Goal: Task Accomplishment & Management: Complete application form

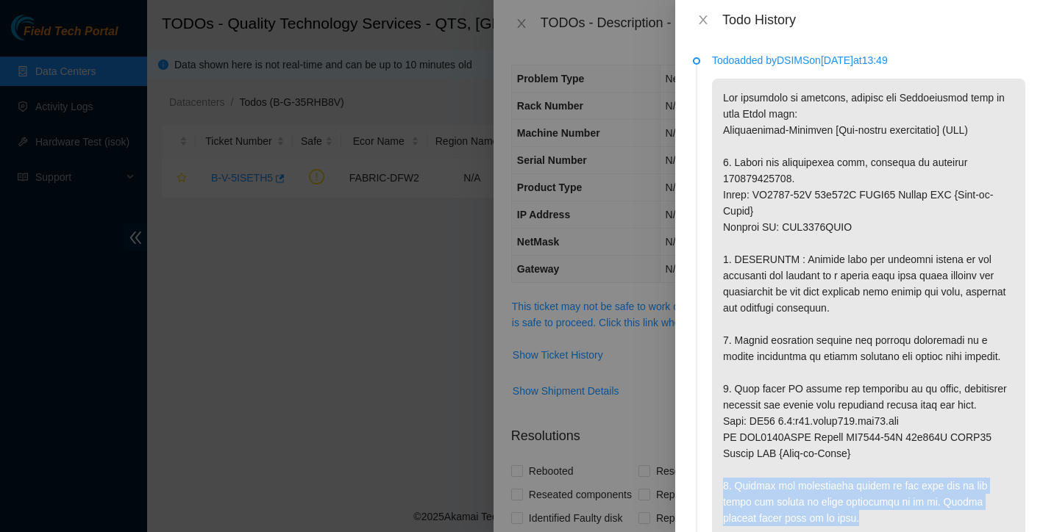
click at [837, 351] on p at bounding box center [868, 454] width 313 height 750
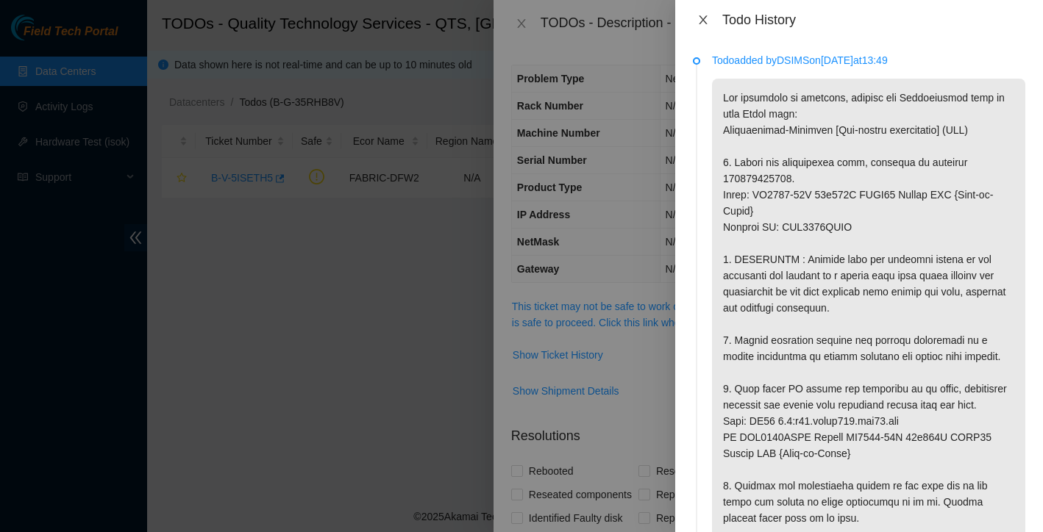
click at [703, 14] on icon "close" at bounding box center [703, 20] width 12 height 12
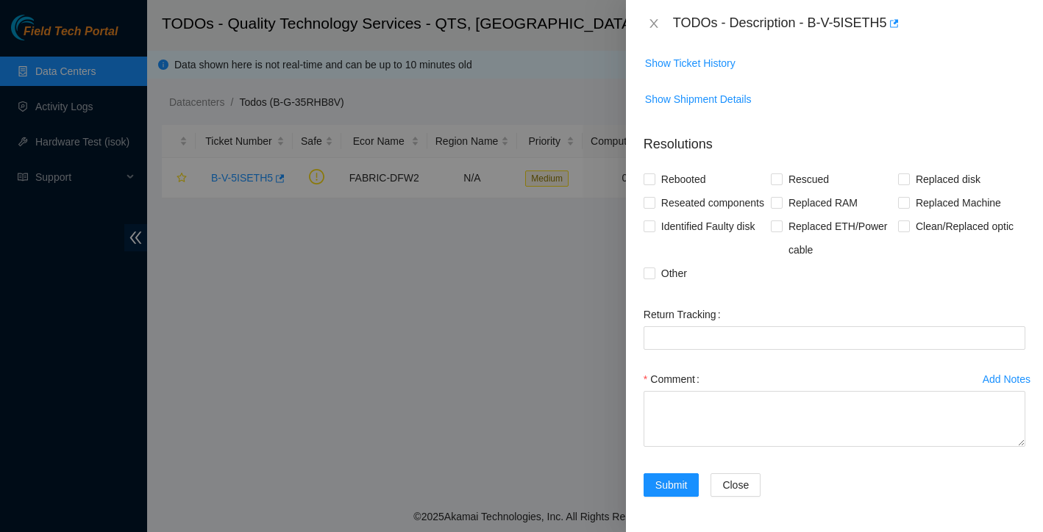
scroll to position [315, 0]
click at [698, 383] on label "Comment" at bounding box center [674, 380] width 62 height 24
click at [698, 391] on textarea "Comment" at bounding box center [834, 419] width 382 height 56
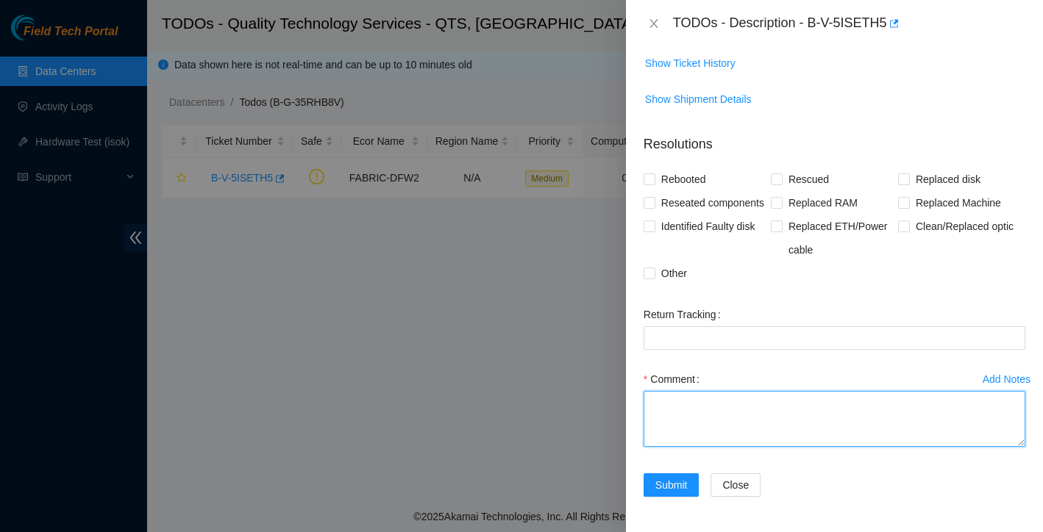
click at [686, 407] on textarea "Comment" at bounding box center [834, 419] width 382 height 56
paste textarea "Ticket: New SN: Bad SN:"
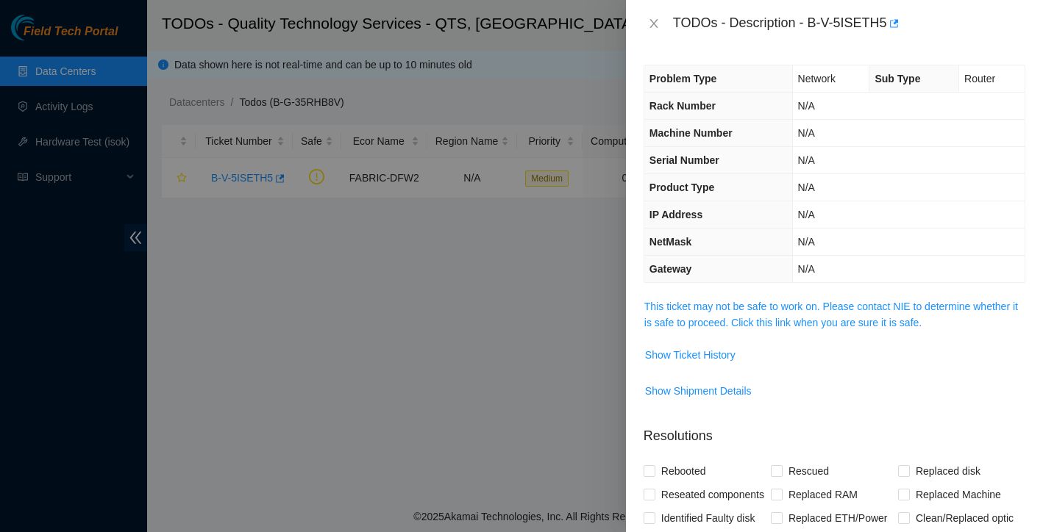
scroll to position [0, 0]
click at [710, 354] on span "Show Ticket History" at bounding box center [690, 355] width 90 height 16
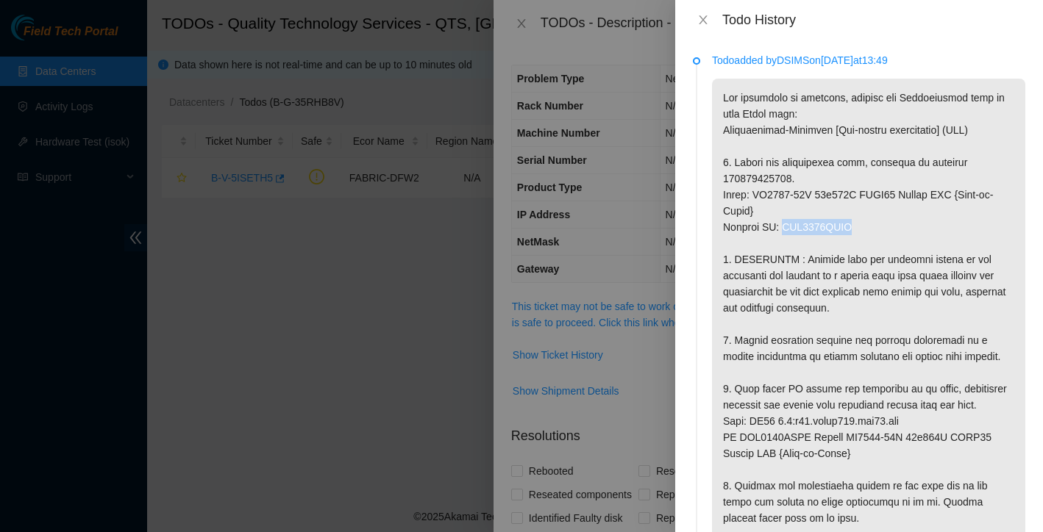
drag, startPoint x: 785, startPoint y: 229, endPoint x: 866, endPoint y: 232, distance: 81.7
click at [866, 232] on p at bounding box center [868, 454] width 313 height 750
copy p "AAA2317AAHD"
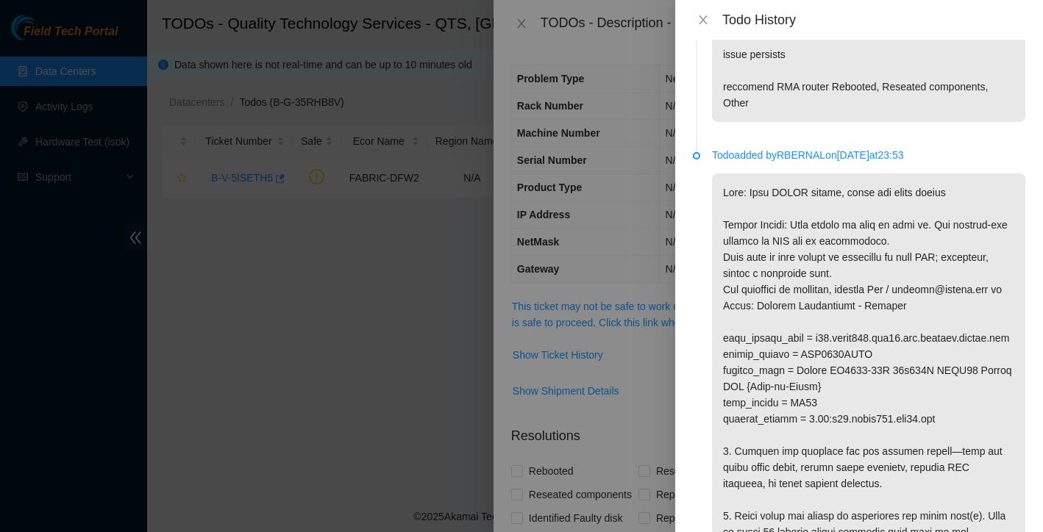
scroll to position [1132, 0]
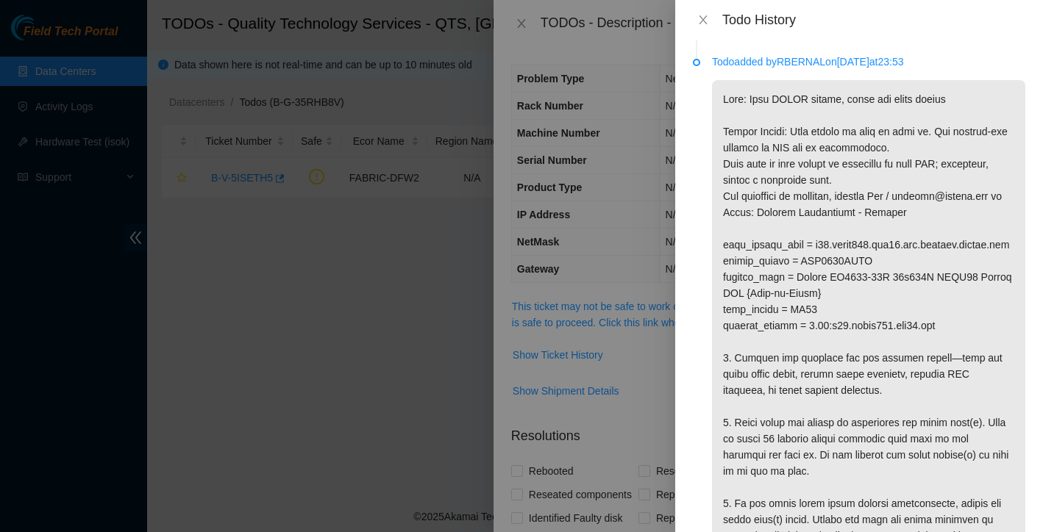
click at [393, 371] on div at bounding box center [521, 266] width 1043 height 532
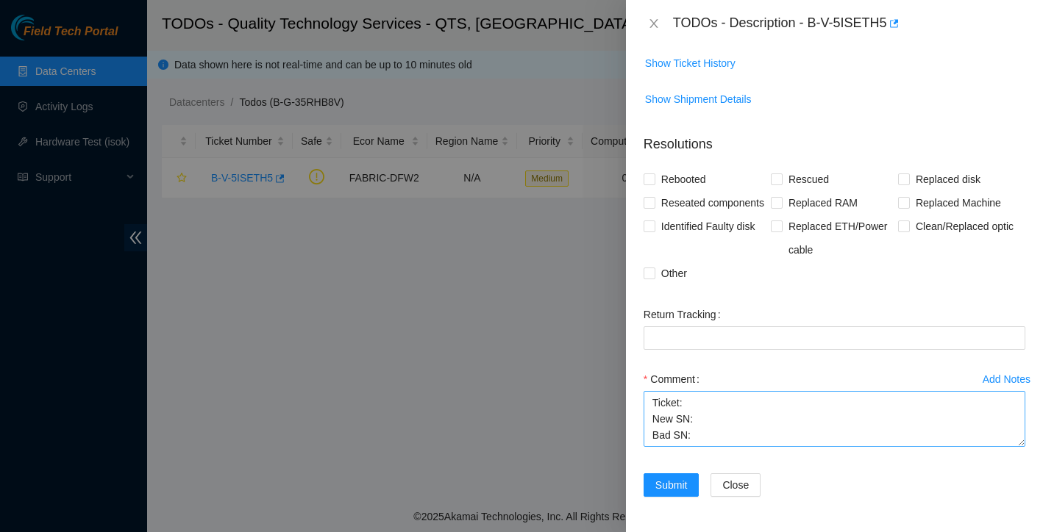
scroll to position [315, 0]
click at [715, 404] on textarea "Ticket: New SN: Bad SN:" at bounding box center [834, 419] width 382 height 56
paste textarea "AAA2317AAHD"
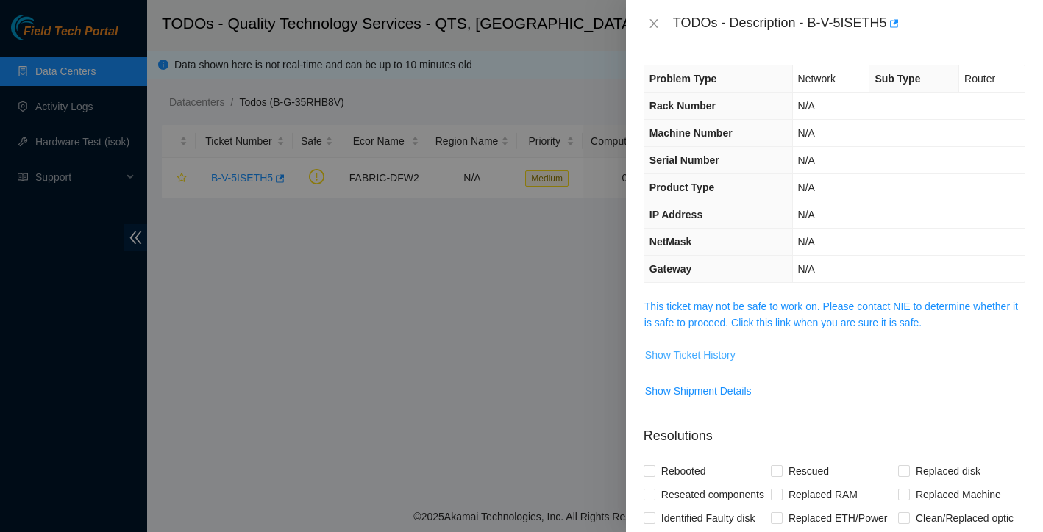
scroll to position [0, 0]
click at [723, 349] on span "Show Ticket History" at bounding box center [690, 355] width 90 height 16
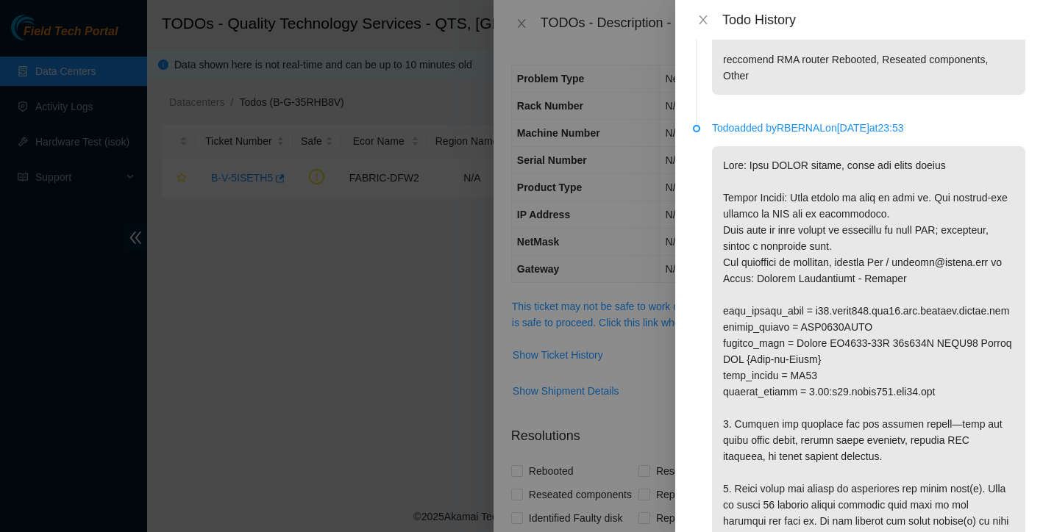
scroll to position [1090, 0]
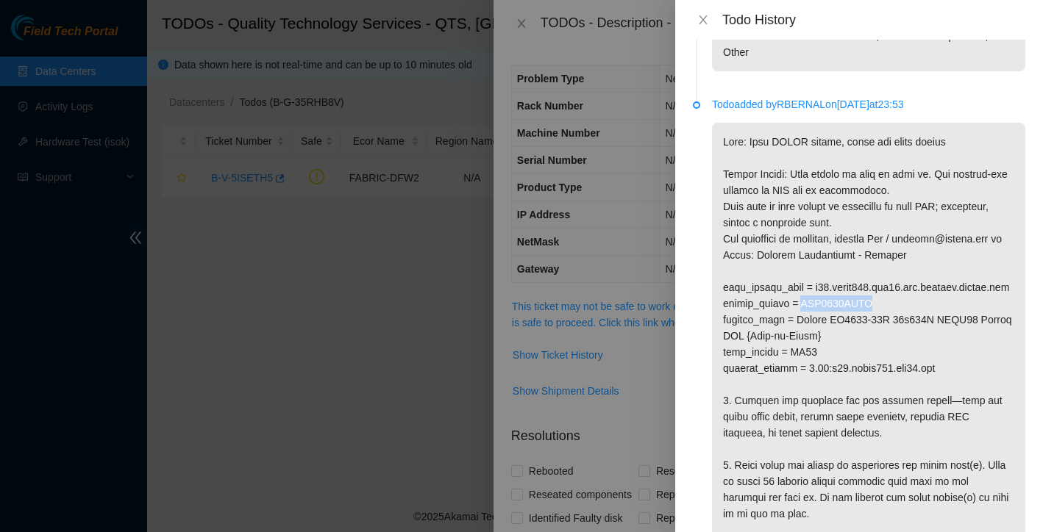
drag, startPoint x: 803, startPoint y: 386, endPoint x: 884, endPoint y: 385, distance: 80.9
click at [884, 385] on p at bounding box center [868, 393] width 313 height 540
copy p "AAA2034AALS"
click at [623, 390] on div at bounding box center [521, 266] width 1043 height 532
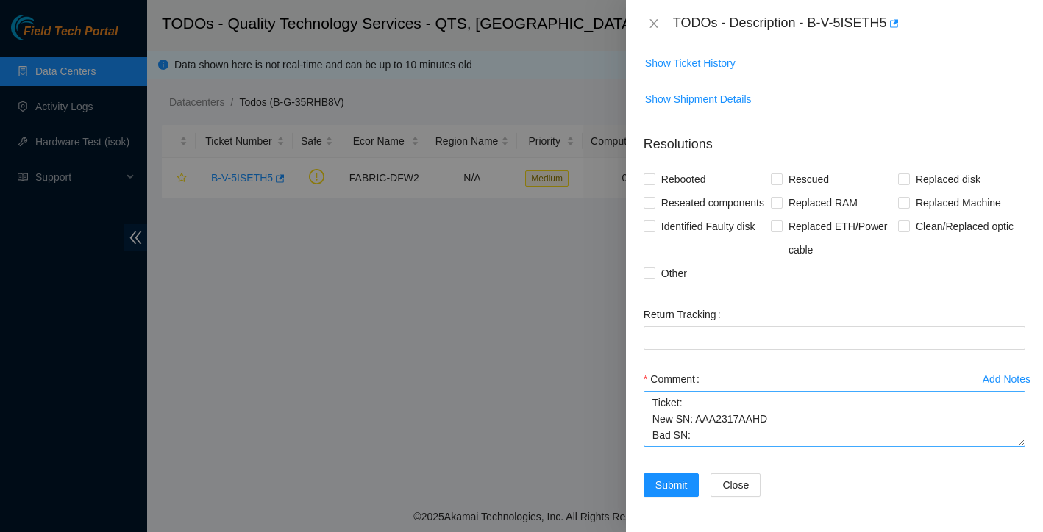
scroll to position [315, 0]
click at [711, 422] on textarea "Ticket: New SN: AAA2317AAHD Bad SN:" at bounding box center [834, 419] width 382 height 56
paste textarea "AAA2034AALS"
drag, startPoint x: 812, startPoint y: 22, endPoint x: 888, endPoint y: 21, distance: 75.7
click at [888, 21] on div "TODOs - Description - B-V-5ISETH5" at bounding box center [849, 24] width 352 height 24
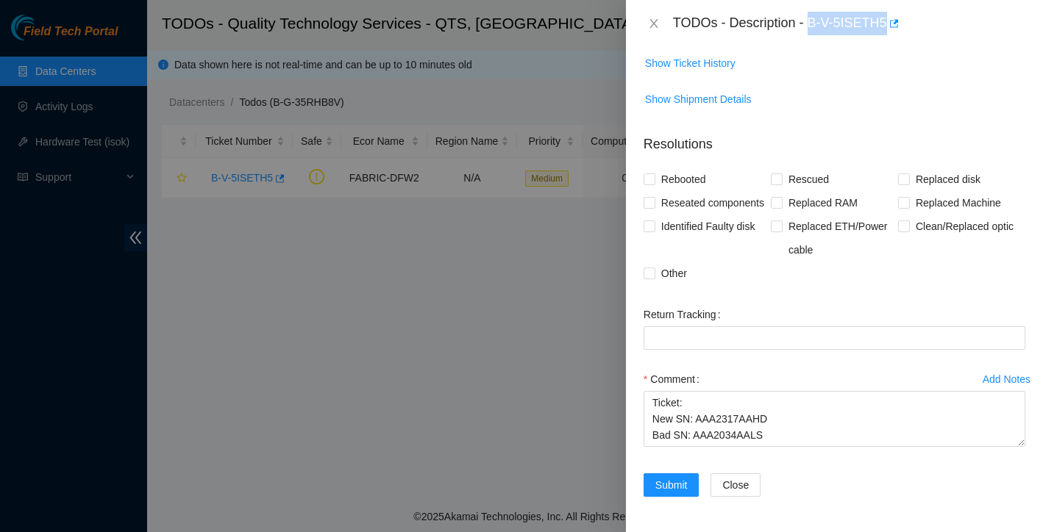
copy div "B-V-5ISETH5"
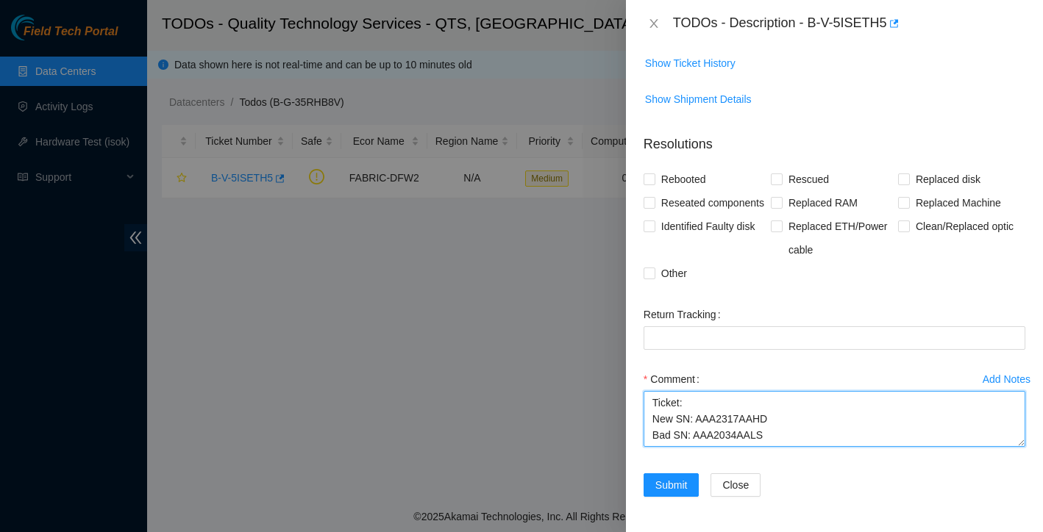
click at [707, 406] on textarea "Ticket: New SN: AAA2317AAHD Bad SN: AAA2034AALS" at bounding box center [834, 419] width 382 height 56
paste textarea "B-V-5ISETH5"
click at [784, 439] on textarea "Ticket: B-V-5ISETH5 New SN: AAA2317AAHD Bad SN: AAA2034AALS" at bounding box center [834, 419] width 382 height 56
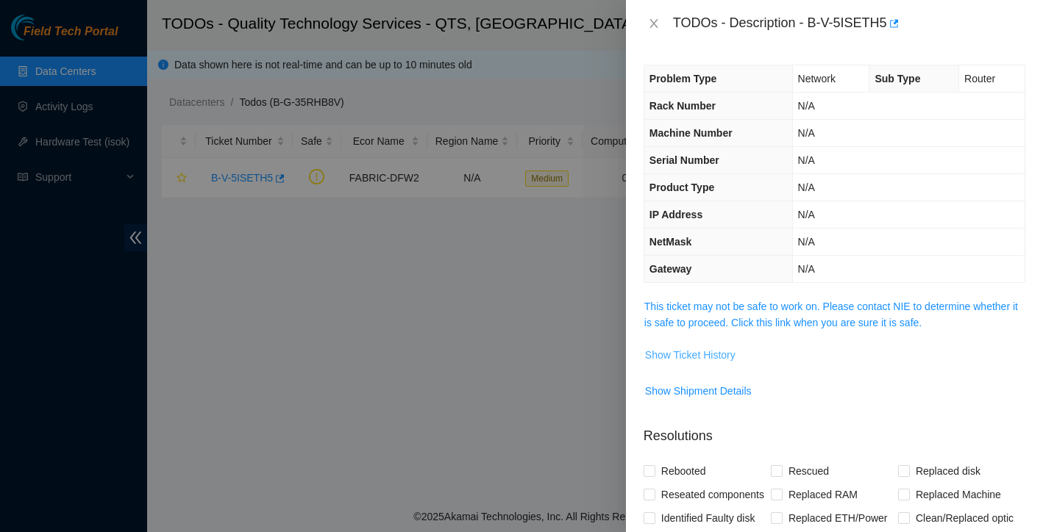
click at [716, 354] on span "Show Ticket History" at bounding box center [690, 355] width 90 height 16
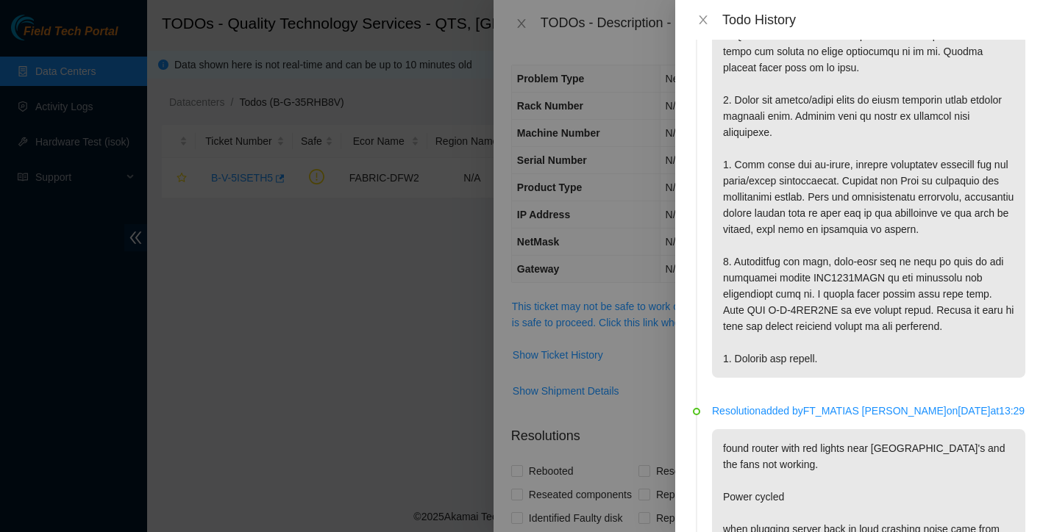
scroll to position [470, 0]
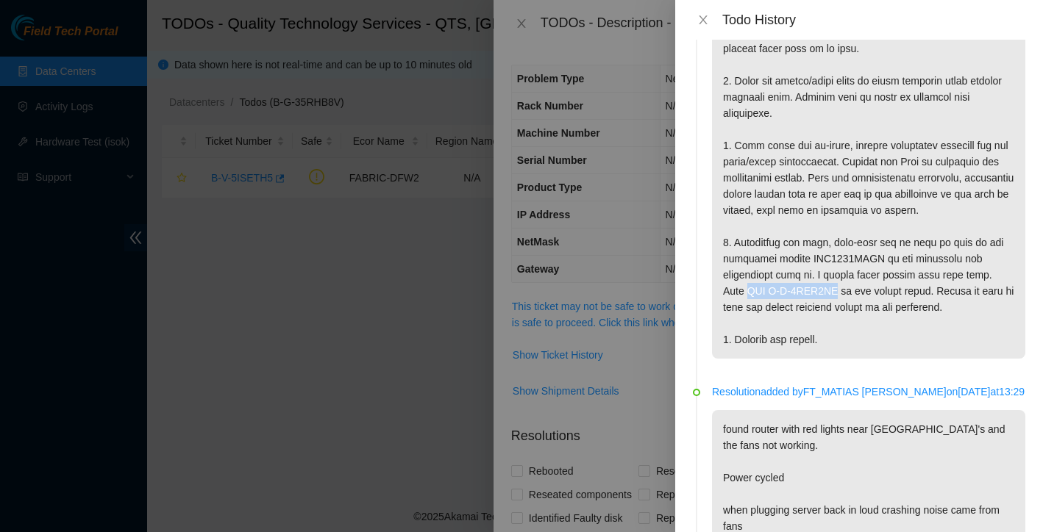
drag, startPoint x: 750, startPoint y: 324, endPoint x: 840, endPoint y: 316, distance: 90.7
copy p "RMA B-V-5RYD9KV"
click at [639, 405] on div at bounding box center [521, 266] width 1043 height 532
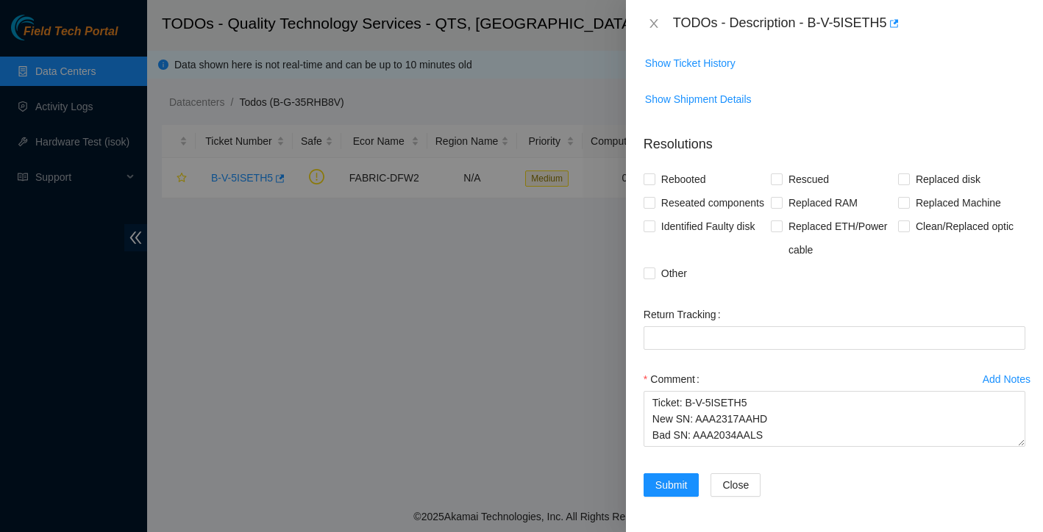
scroll to position [315, 0]
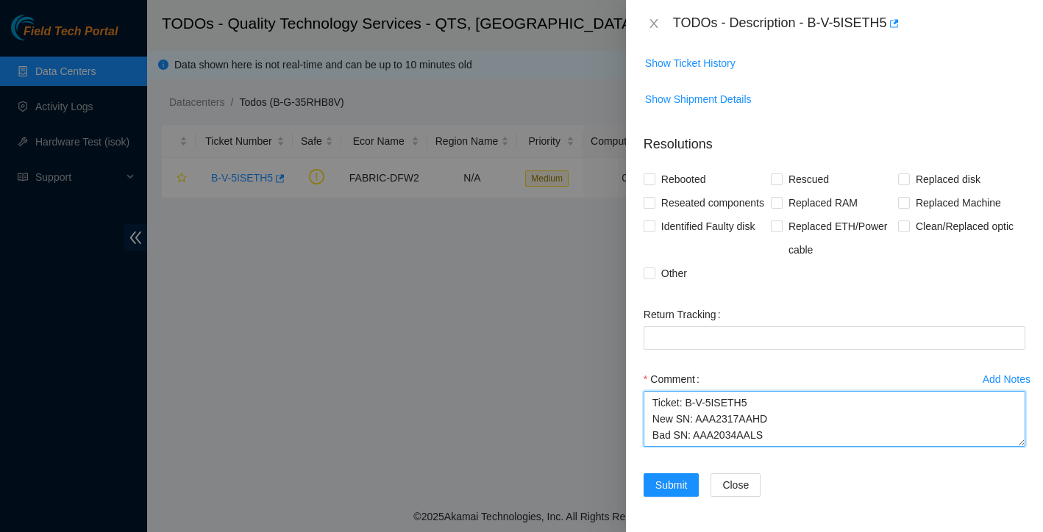
click at [721, 430] on textarea "Ticket: B-V-5ISETH5 New SN: AAA2317AAHD Bad SN: AAA2034AALS" at bounding box center [834, 419] width 382 height 56
paste textarea "RMA B-V-5RYD9KV"
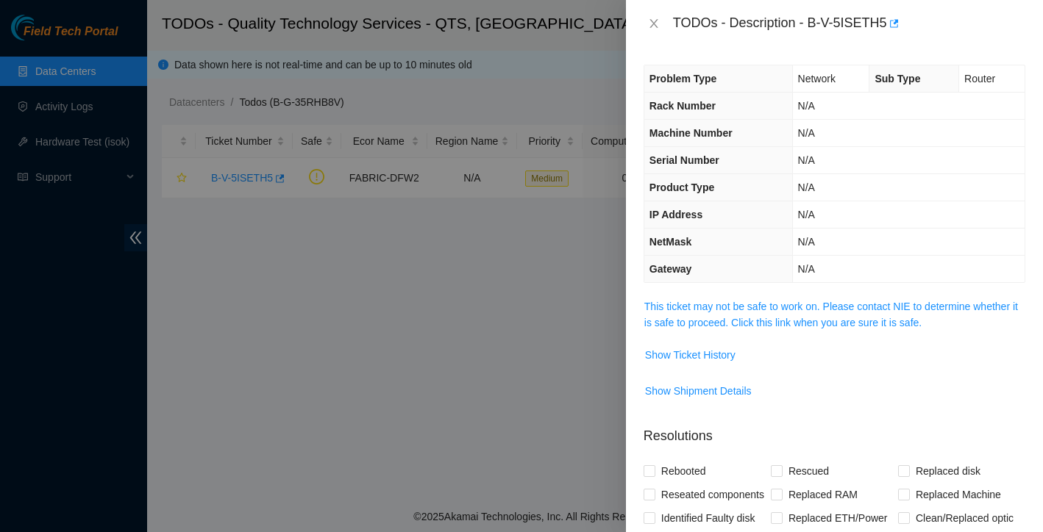
scroll to position [0, 0]
click at [726, 358] on span "Show Ticket History" at bounding box center [690, 355] width 90 height 16
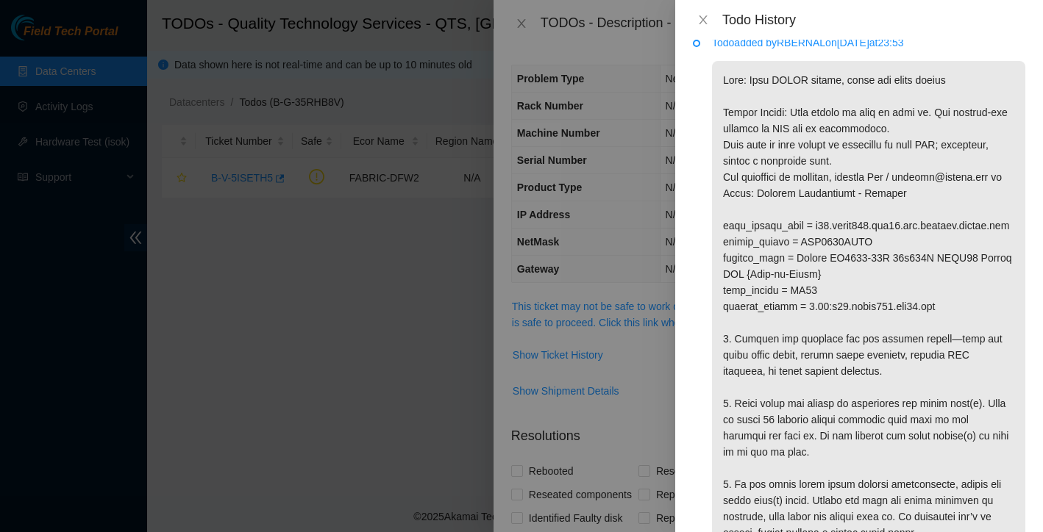
scroll to position [1173, 0]
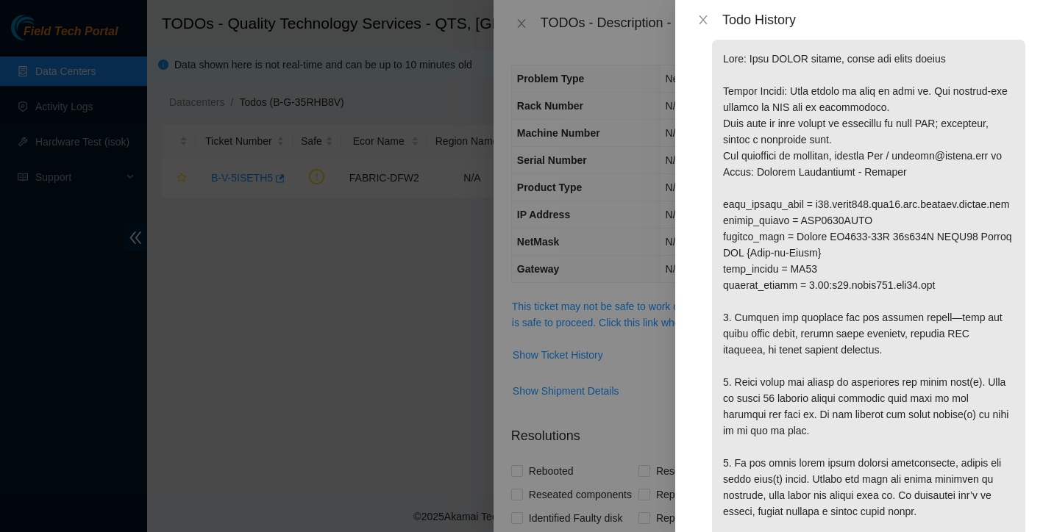
click at [656, 374] on div at bounding box center [521, 266] width 1043 height 532
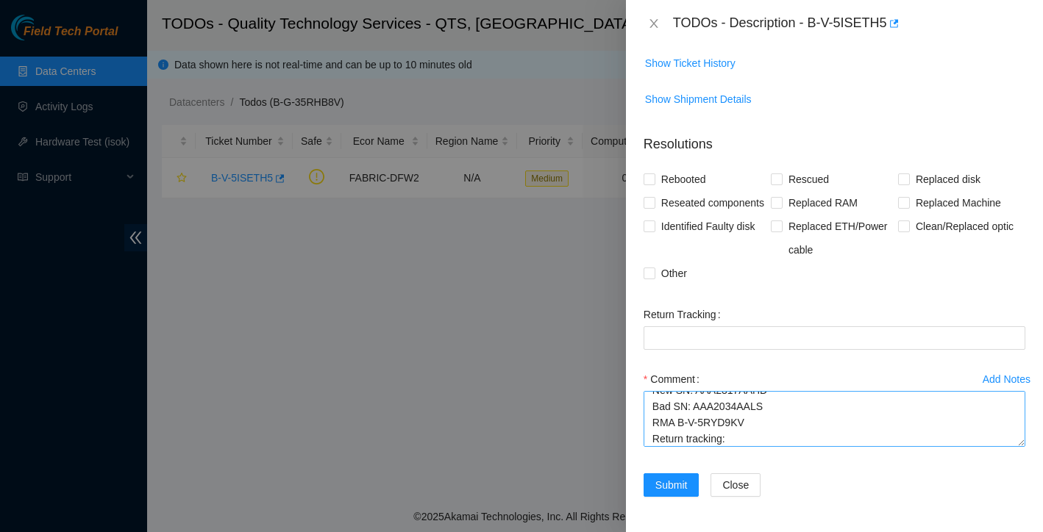
scroll to position [23, 0]
click at [784, 412] on textarea "Ticket: B-V-5ISETH5 New SN: AAA2317AAHD Bad SN: AAA2034AALS RMA B-V-5RYD9KV Ret…" at bounding box center [834, 419] width 382 height 56
paste textarea "739263644314"
click at [656, 432] on textarea "Ticket: B-V-5ISETH5 New SN: AAA2317AAHD Bad SN: AAA2034AALS incoming tracking: …" at bounding box center [834, 419] width 382 height 56
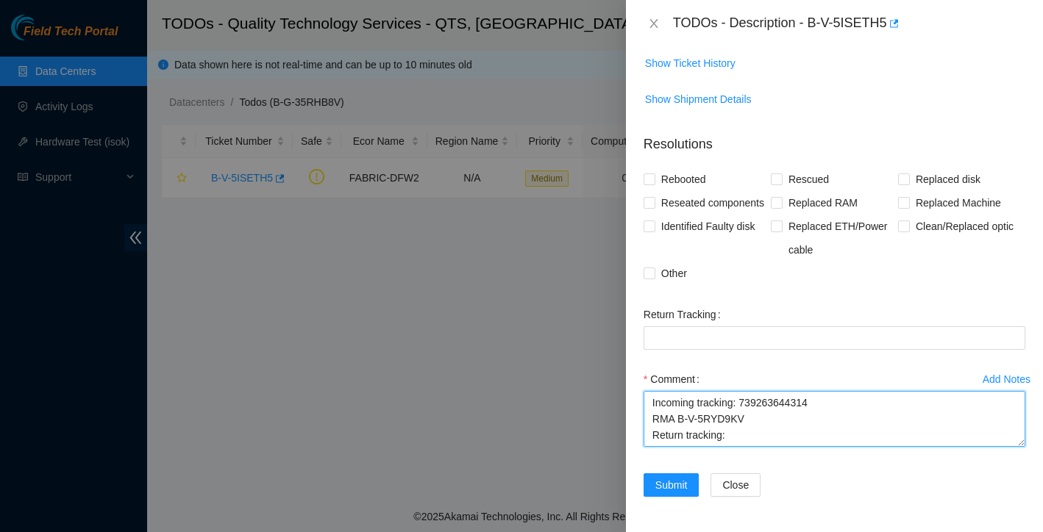
click at [737, 434] on textarea "Ticket: B-V-5ISETH5 New SN: AAA2317AAHD Bad SN: AAA2034AALS Incoming tracking: …" at bounding box center [834, 419] width 382 height 56
click at [742, 427] on textarea "Ticket: B-V-5ISETH5 New SN: AAA2317AAHD Bad SN: AAA2034AALS Incoming tracking: …" at bounding box center [834, 419] width 382 height 56
paste textarea "(9612018) 9690287 00308794"
type textarea "Ticket: B-V-5ISETH5 New SN: AAA2317AAHD Bad SN: AAA2034AALS Incoming tracking: …"
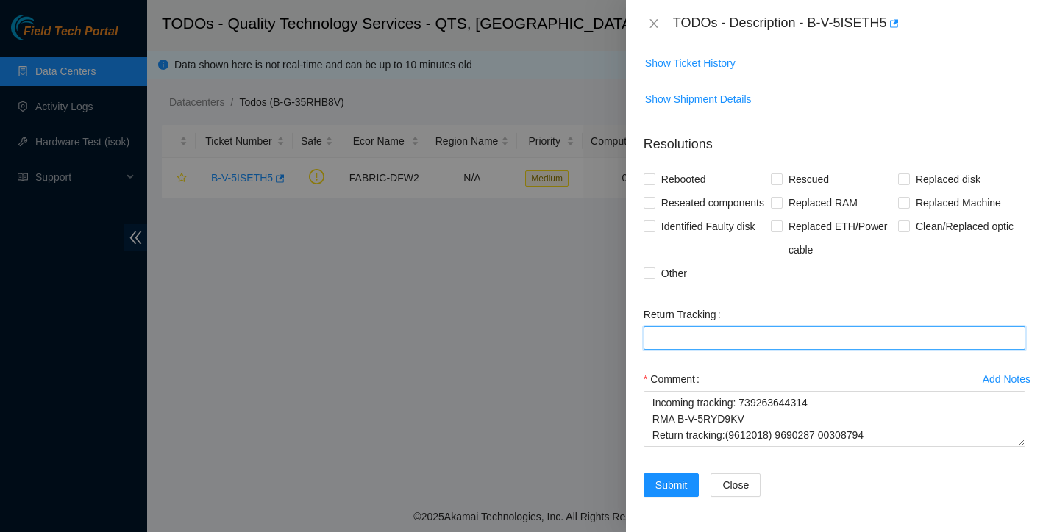
click at [743, 337] on Tracking "Return Tracking" at bounding box center [834, 338] width 382 height 24
paste Tracking "(9612018) 9690287 00308794"
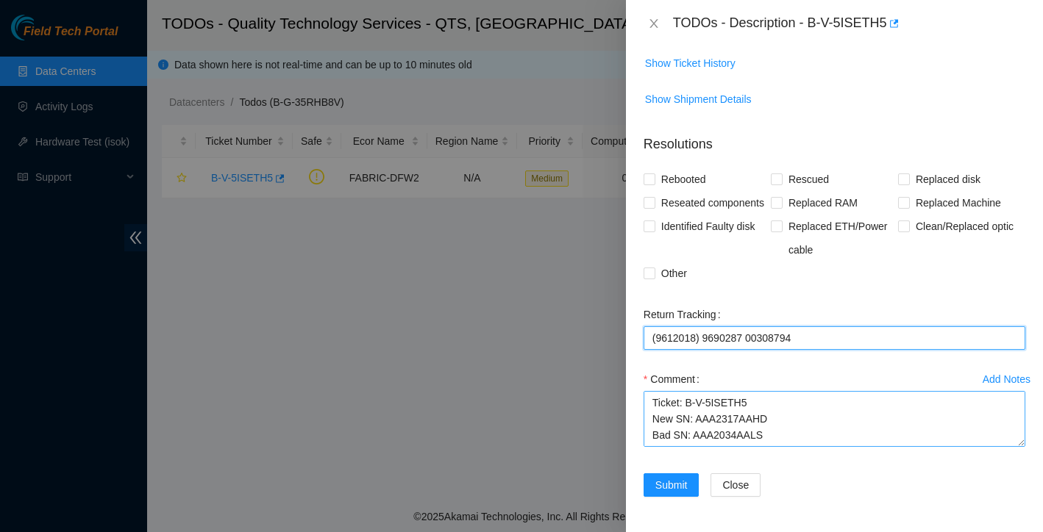
type Tracking "(9612018) 9690287 00308794"
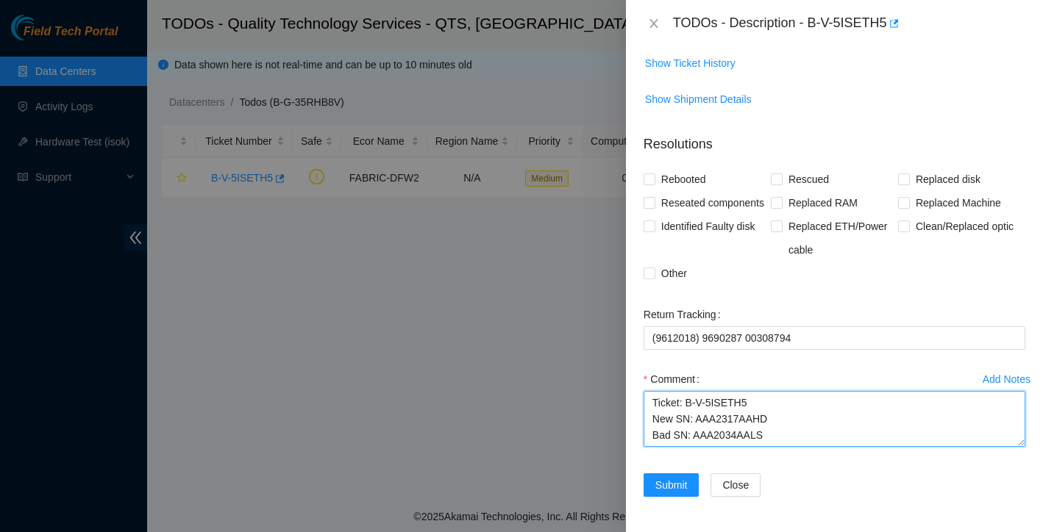
click at [654, 402] on textarea "Ticket: B-V-5ISETH5 New SN: AAA2317AAHD Bad SN: AAA2034AALS Incoming tracking: …" at bounding box center [834, 419] width 382 height 56
click at [665, 401] on textarea "Ticket: B-V-5ISETH5 New SN: AAA2317AAHD Bad SN: AAA2034AALS Incoming tracking: …" at bounding box center [834, 419] width 382 height 56
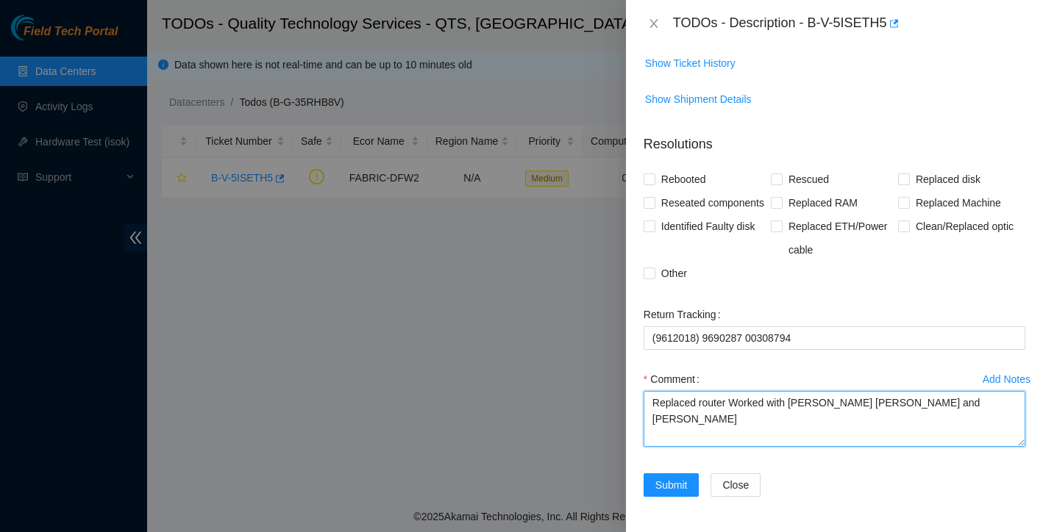
click at [731, 402] on textarea "Replaced router Worked with Dana Sims Ray Bernal and Yzaak Russel Ticket: B-V-5…" at bounding box center [834, 419] width 382 height 56
click at [921, 410] on textarea "Replaced router Worked with Dana Sims Ray Bernal and Yzaak Russel Ticket: B-V-5…" at bounding box center [834, 419] width 382 height 56
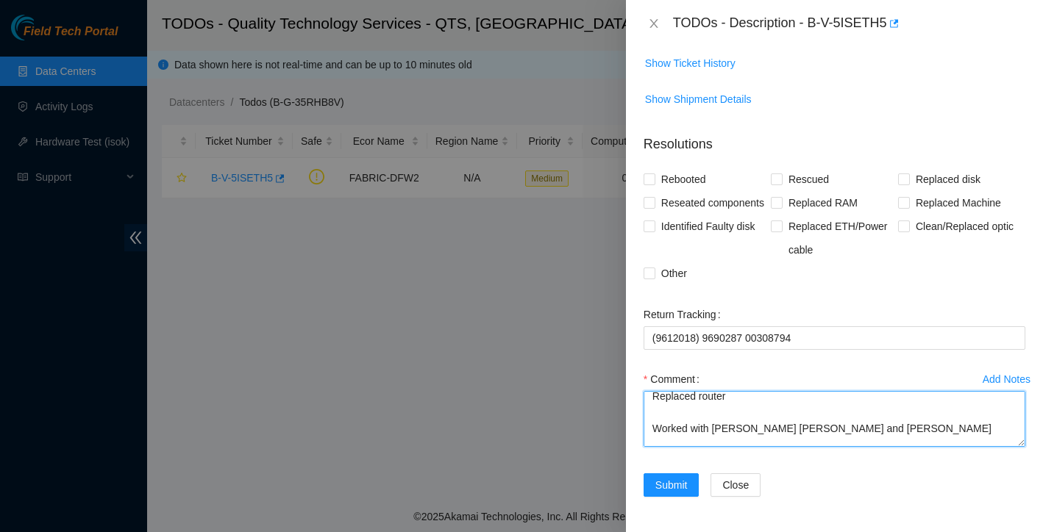
scroll to position [0, 0]
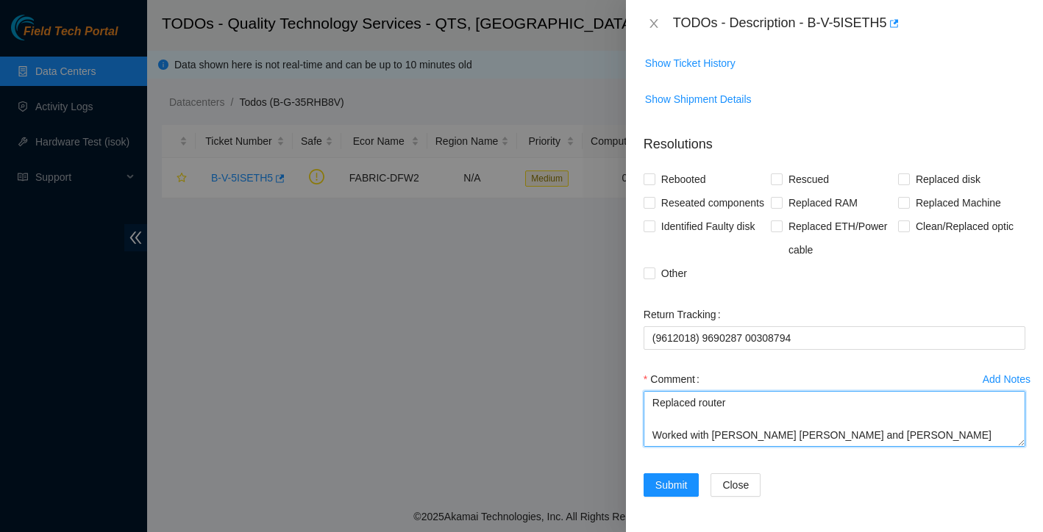
click at [790, 405] on textarea "Replaced router Worked with Dana Sims Ray Bernal and Yzaak Russel Ticket: B-V-5…" at bounding box center [834, 419] width 382 height 56
drag, startPoint x: 651, startPoint y: 404, endPoint x: 737, endPoint y: 548, distance: 168.2
click at [737, 532] on html "Field Tech Portal Data Centers Activity Logs Hardware Test (isok) Support TODOs…" at bounding box center [521, 266] width 1043 height 532
click at [740, 431] on textarea "Replaced router and all fiber connections and console cable and Management cabl…" at bounding box center [834, 419] width 382 height 56
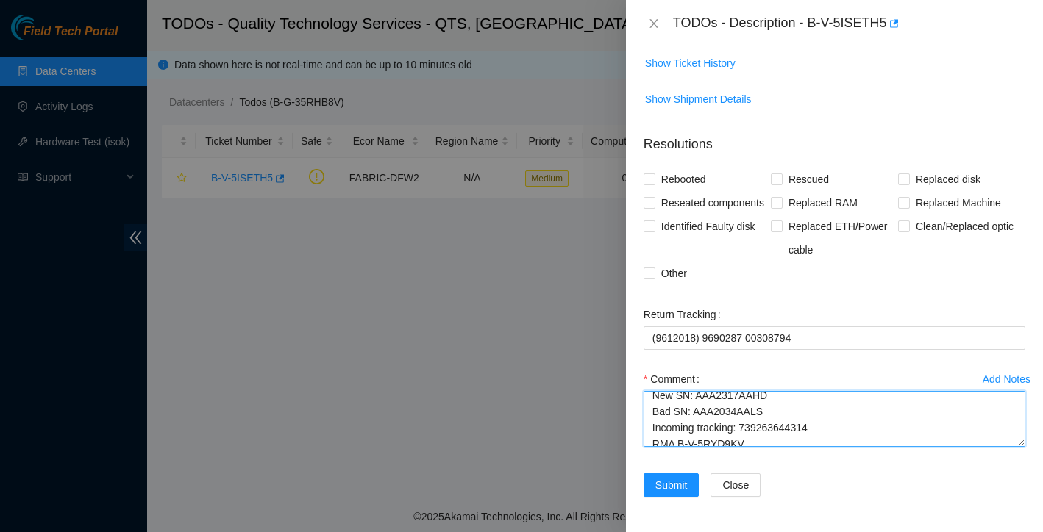
scroll to position [100, 0]
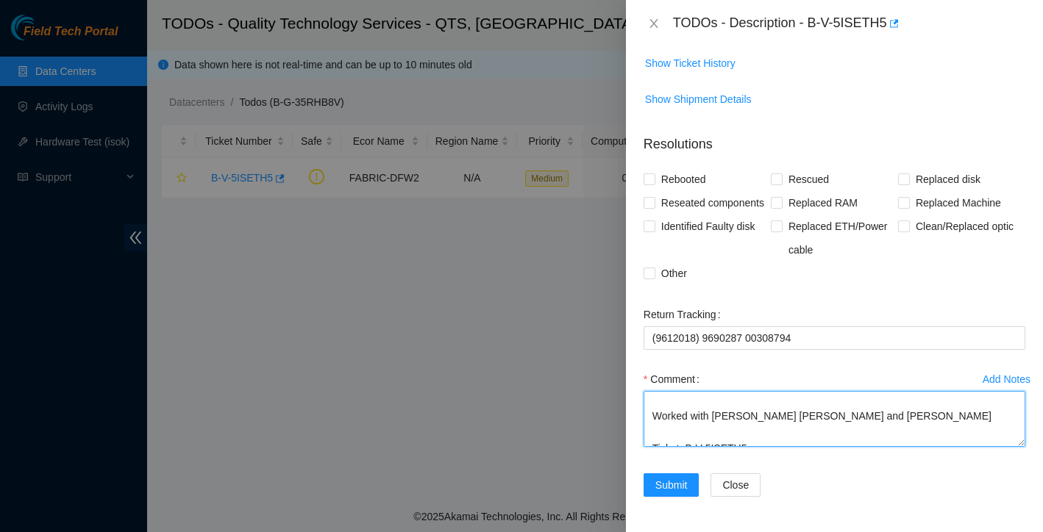
drag, startPoint x: 651, startPoint y: 403, endPoint x: 943, endPoint y: 415, distance: 292.9
click at [943, 415] on textarea "Replaced router and all fiber connections and console cable and Management cabl…" at bounding box center [834, 419] width 382 height 56
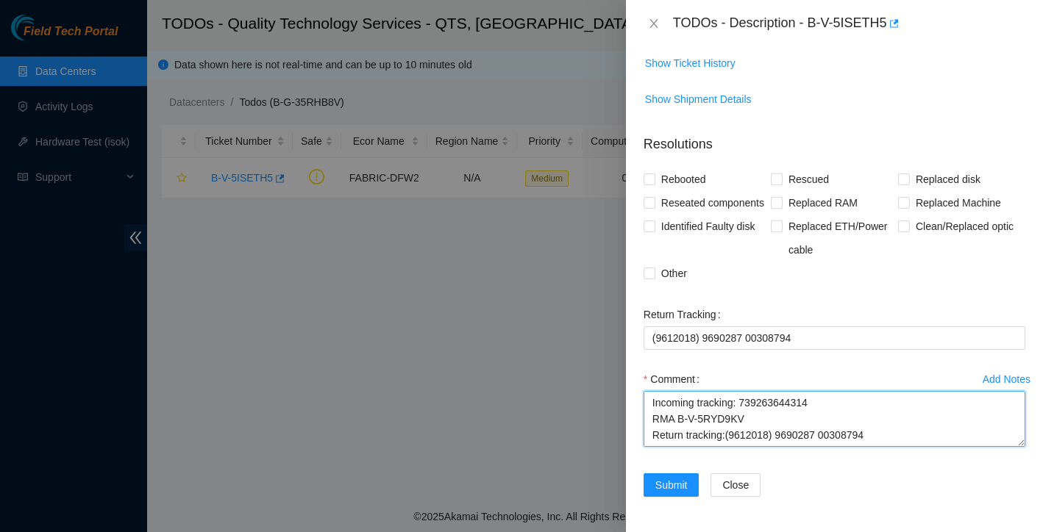
scroll to position [0, 0]
paste textarea "The router replacement was successfully completed. As part of the task, the exi…"
drag, startPoint x: 651, startPoint y: 401, endPoint x: 768, endPoint y: 540, distance: 181.5
click at [768, 532] on html "Field Tech Portal Data Centers Activity Logs Hardware Test (isok) Support TODOs…" at bounding box center [521, 266] width 1043 height 532
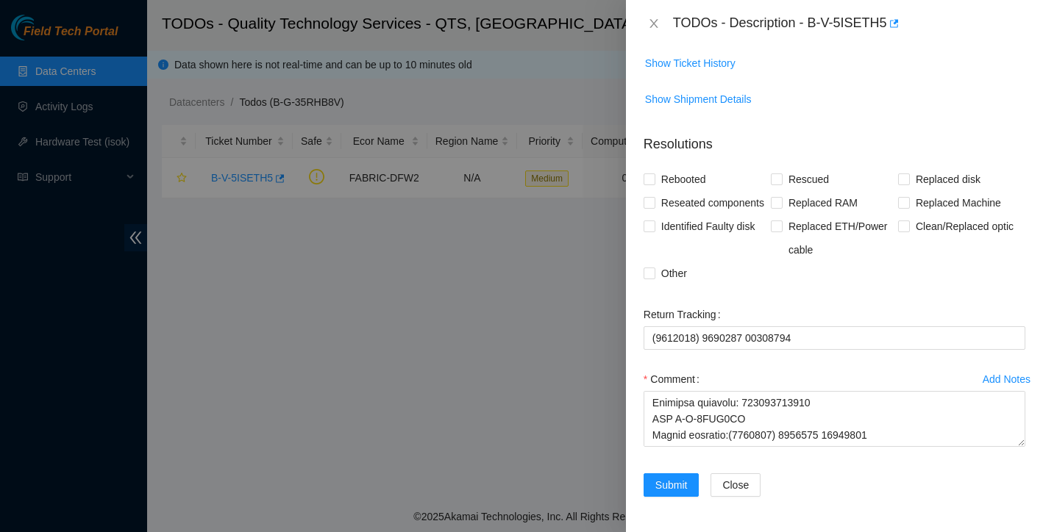
click at [703, 423] on textarea "Comment" at bounding box center [834, 419] width 382 height 56
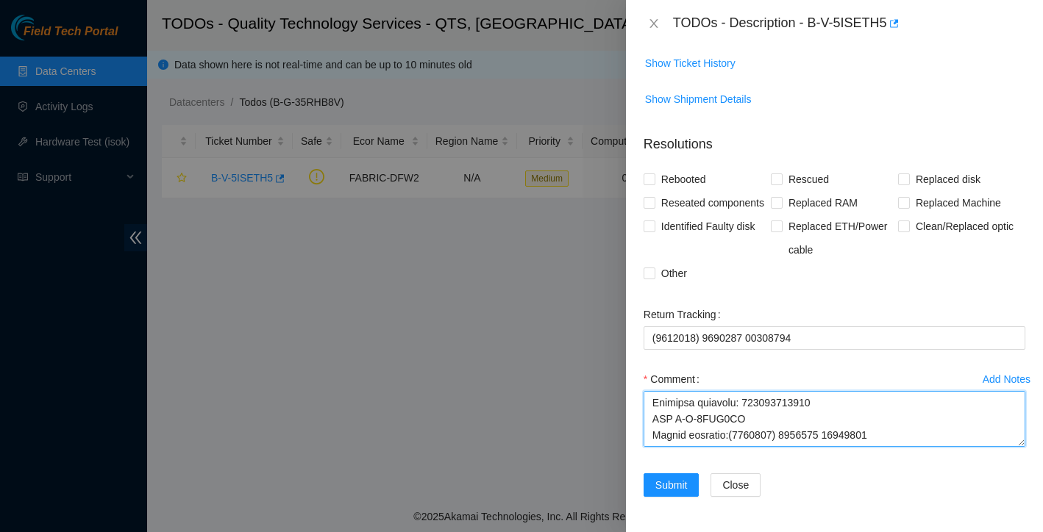
click at [698, 421] on textarea "Comment" at bounding box center [834, 419] width 382 height 56
drag, startPoint x: 652, startPoint y: 417, endPoint x: 720, endPoint y: 451, distance: 76.0
click at [720, 451] on div "Comment" at bounding box center [834, 412] width 382 height 88
type textarea "The router replacement was successfully completed. As part of the task, the exi…"
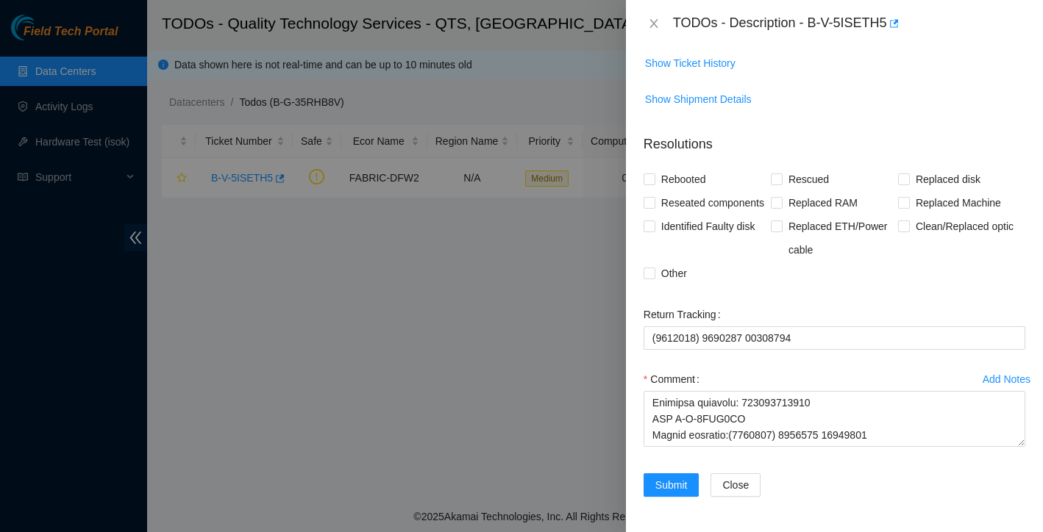
click at [776, 270] on div "Rebooted Rescued Replaced disk Reseated components Replaced RAM Replaced Machin…" at bounding box center [834, 227] width 382 height 118
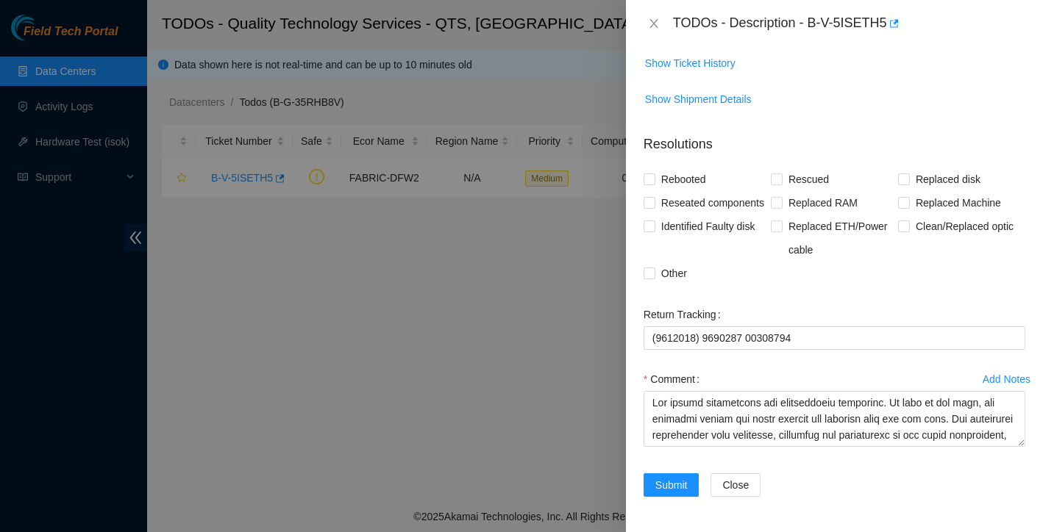
scroll to position [0, 0]
click at [647, 271] on input "Other" at bounding box center [648, 273] width 10 height 10
checkbox input "true"
click at [650, 174] on input "Rebooted" at bounding box center [648, 179] width 10 height 10
checkbox input "true"
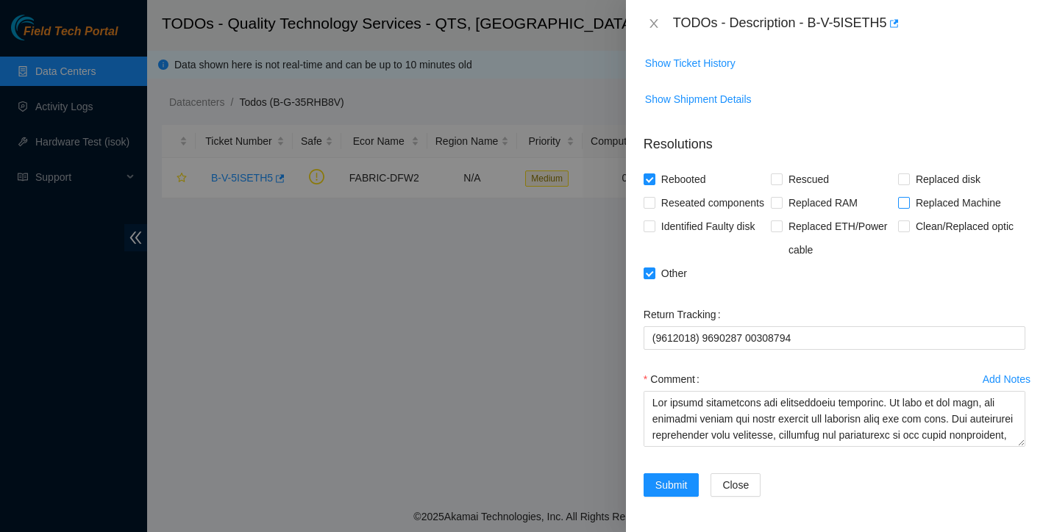
click at [904, 197] on input "Replaced Machine" at bounding box center [903, 202] width 10 height 10
checkbox input "true"
click at [654, 197] on span at bounding box center [649, 203] width 12 height 12
click at [654, 197] on input "Reseated components" at bounding box center [648, 202] width 10 height 10
checkbox input "true"
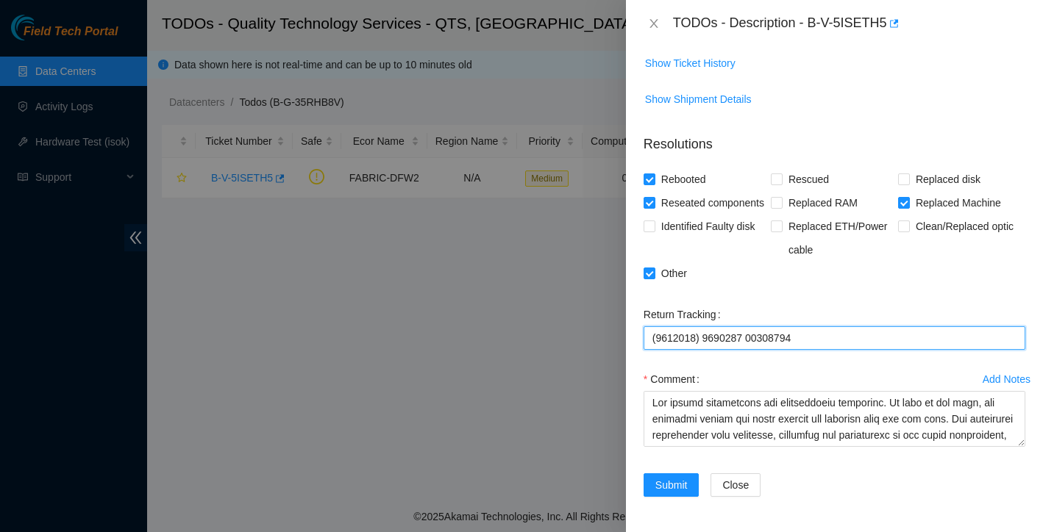
click at [709, 337] on Tracking "(9612018) 9690287 00308794" at bounding box center [834, 338] width 382 height 24
click at [655, 337] on Tracking "(96120189690287 00308794" at bounding box center [834, 338] width 382 height 24
type Tracking "96120189690287 00308794"
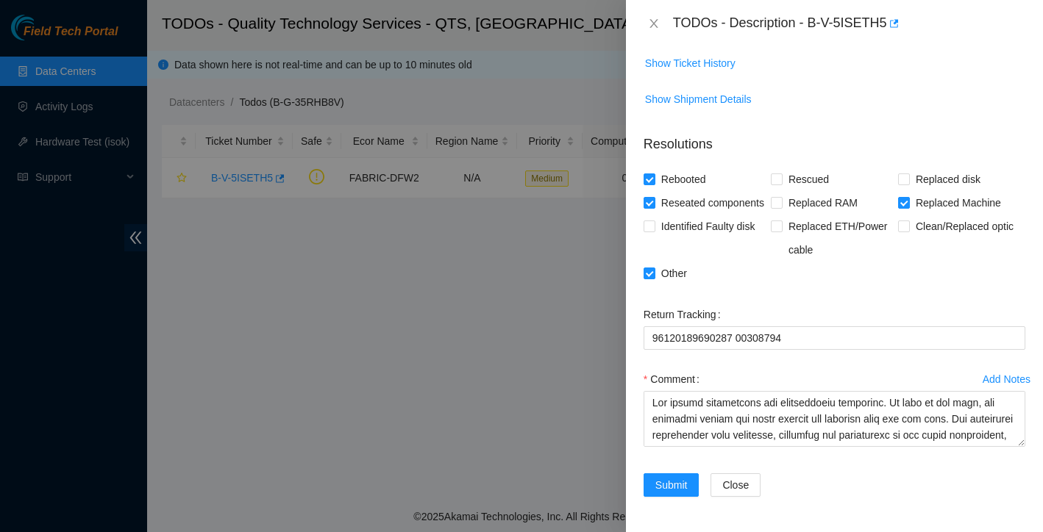
click at [733, 373] on div "Comment" at bounding box center [834, 380] width 382 height 24
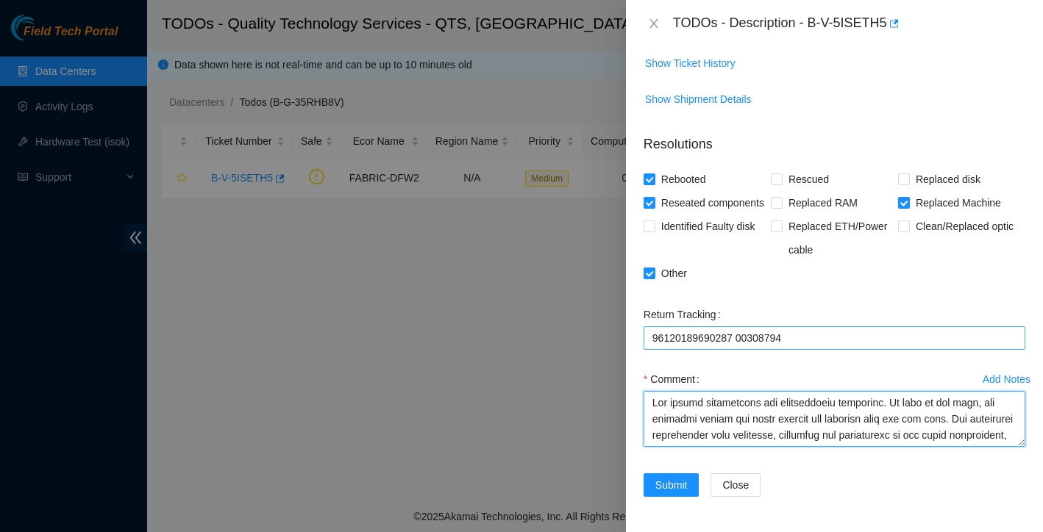
drag, startPoint x: 729, startPoint y: 432, endPoint x: 695, endPoint y: 339, distance: 98.6
click at [695, 339] on form "Resolutions Rebooted Rescued Replaced disk Reseated components Replaced RAM Rep…" at bounding box center [834, 319] width 382 height 392
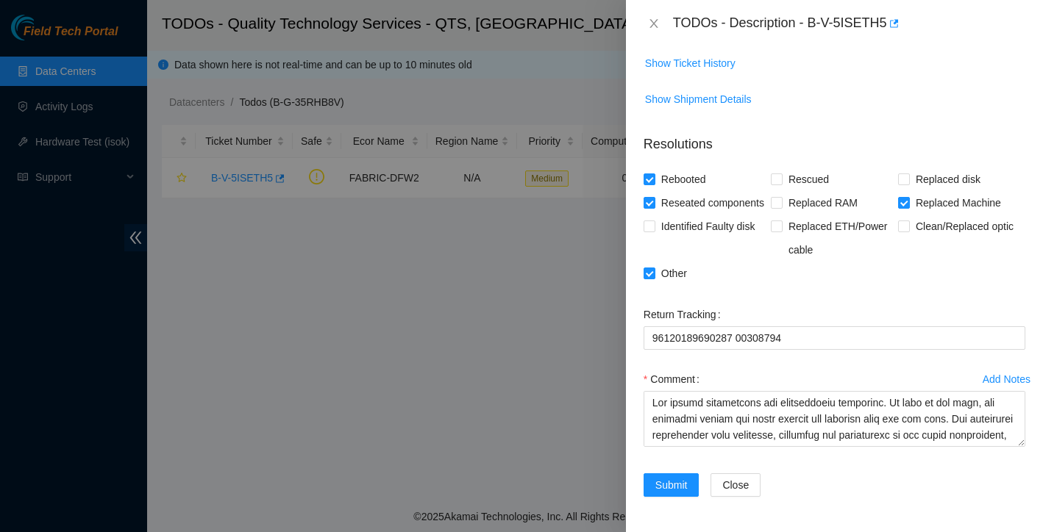
click at [795, 468] on div "Add Notes Comment" at bounding box center [833, 421] width 393 height 106
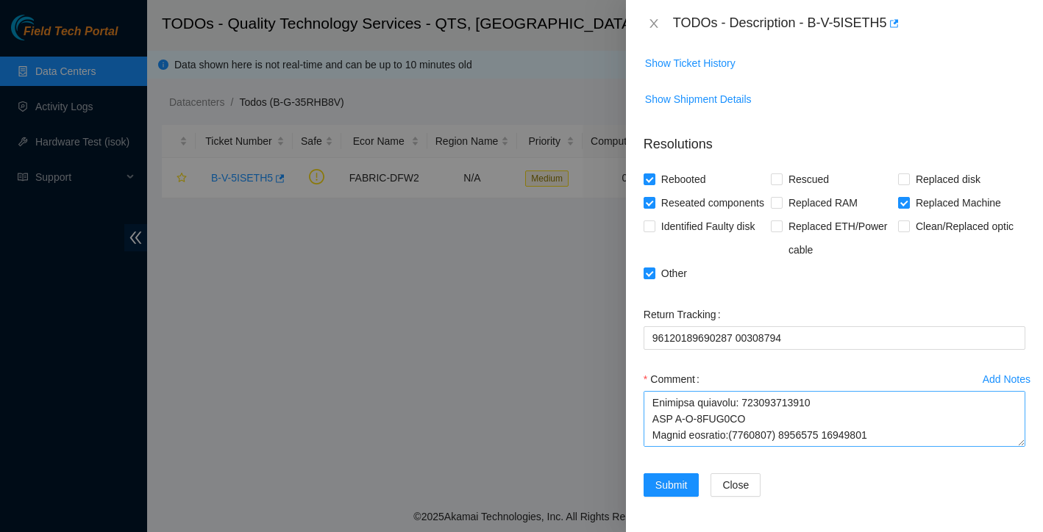
scroll to position [379, 0]
click at [785, 429] on textarea "Comment" at bounding box center [834, 419] width 382 height 56
click at [732, 429] on textarea "Comment" at bounding box center [834, 419] width 382 height 56
type textarea "The router replacement was successfully completed. As part of the task, the exi…"
click at [819, 478] on div "Submit Close" at bounding box center [833, 493] width 393 height 41
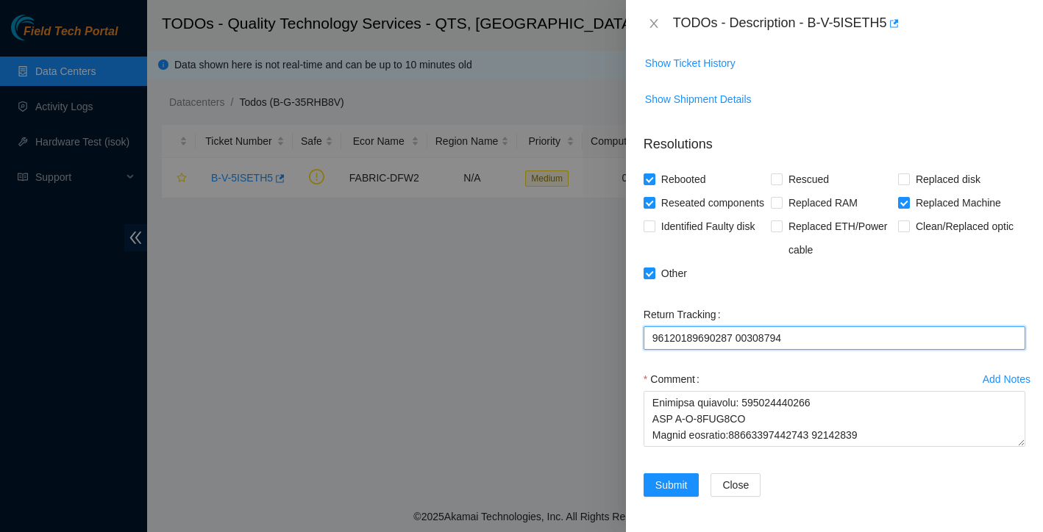
click at [745, 338] on Tracking "96120189690287 00308794" at bounding box center [834, 338] width 382 height 24
type Tracking "9612018969028700308794"
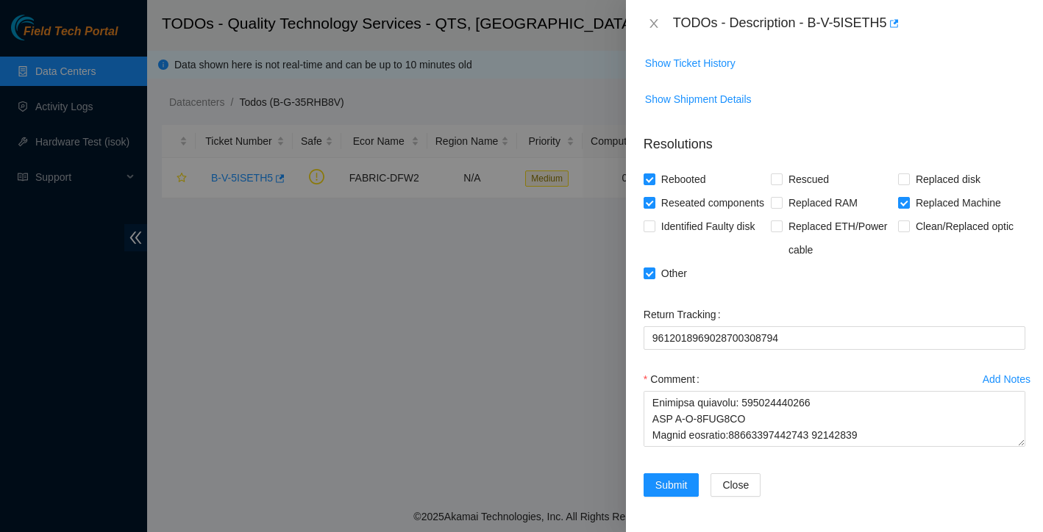
click at [818, 464] on div "Add Notes Comment" at bounding box center [833, 421] width 393 height 106
click at [673, 486] on span "Submit" at bounding box center [671, 485] width 32 height 16
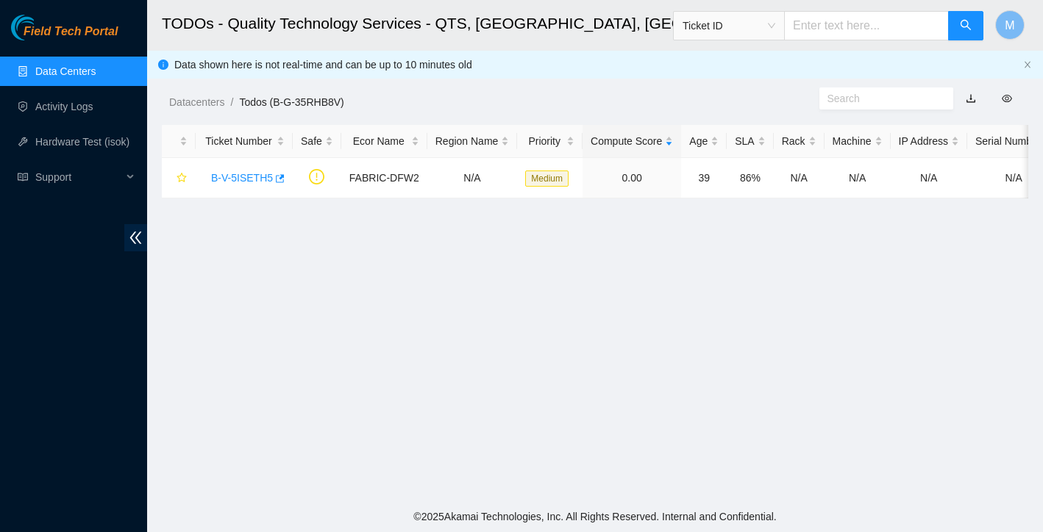
scroll to position [288, 0]
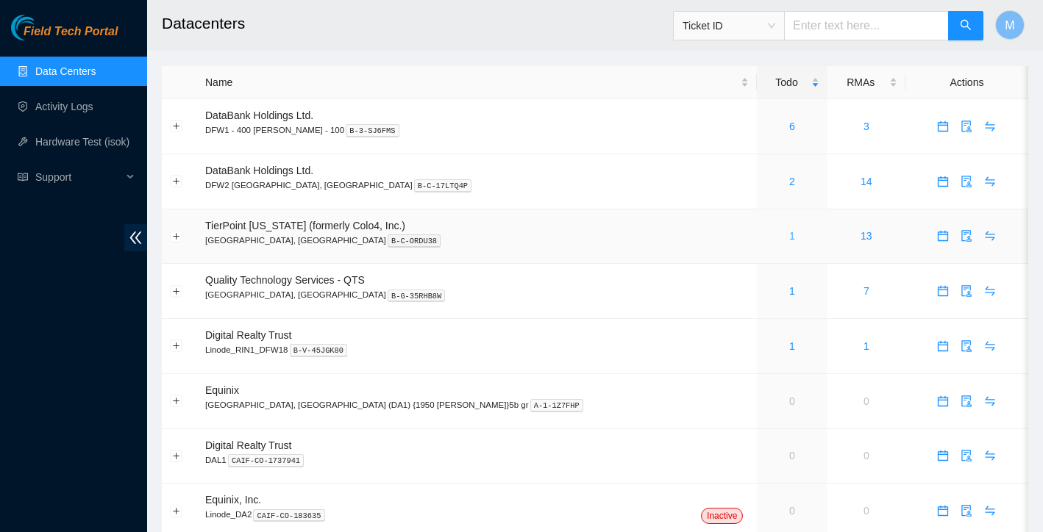
click at [789, 236] on link "1" at bounding box center [792, 236] width 6 height 12
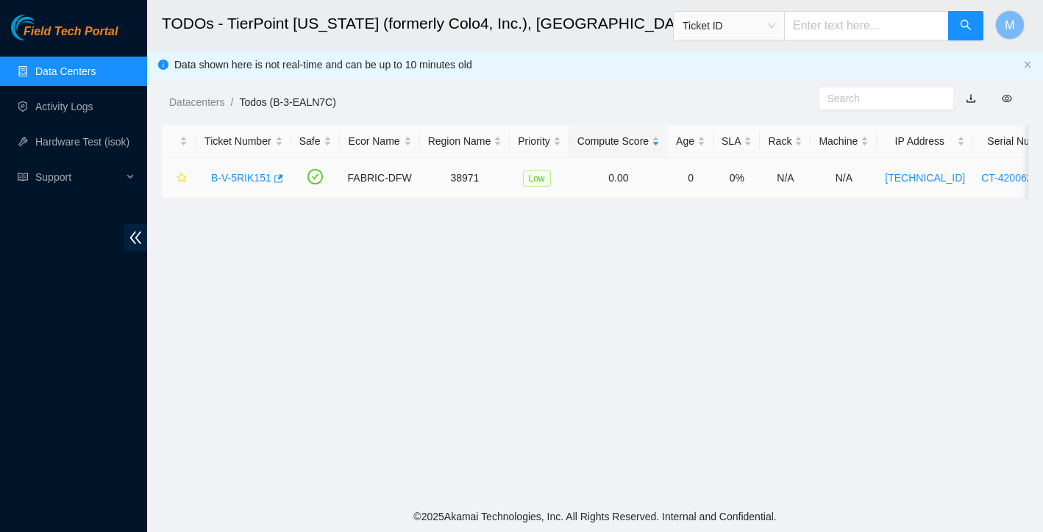
click at [232, 179] on link "B-V-5RIK151" at bounding box center [241, 178] width 60 height 12
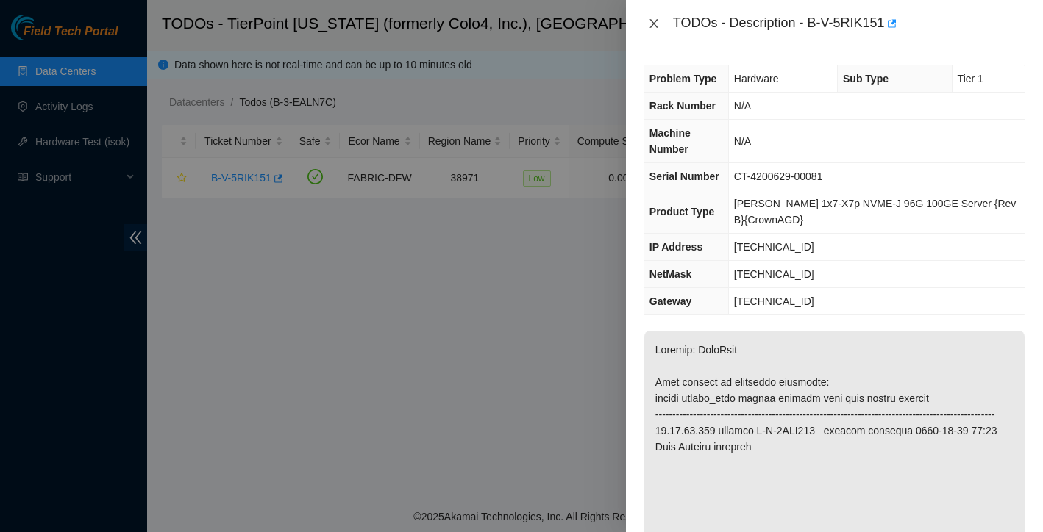
click at [655, 21] on icon "close" at bounding box center [653, 23] width 8 height 9
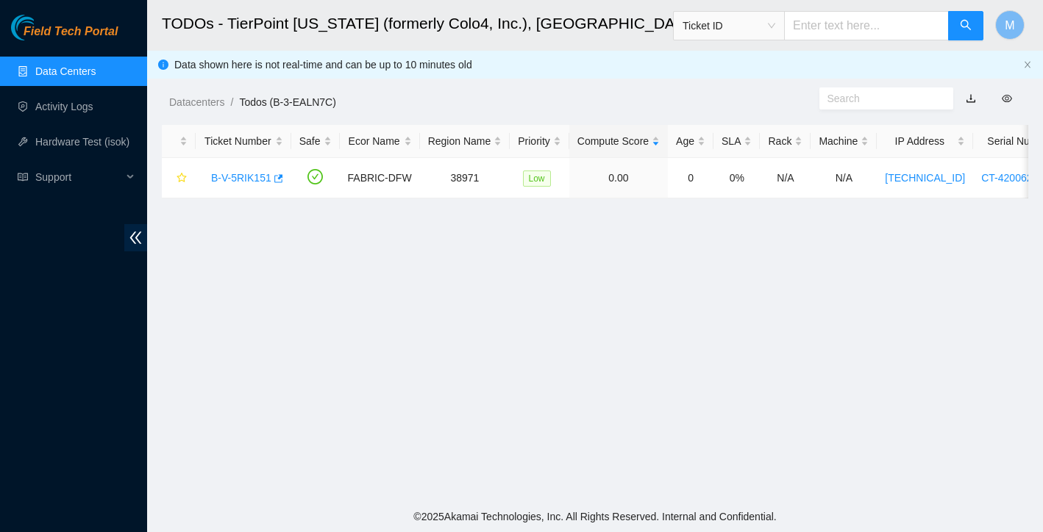
click at [83, 65] on link "Data Centers" at bounding box center [65, 71] width 60 height 12
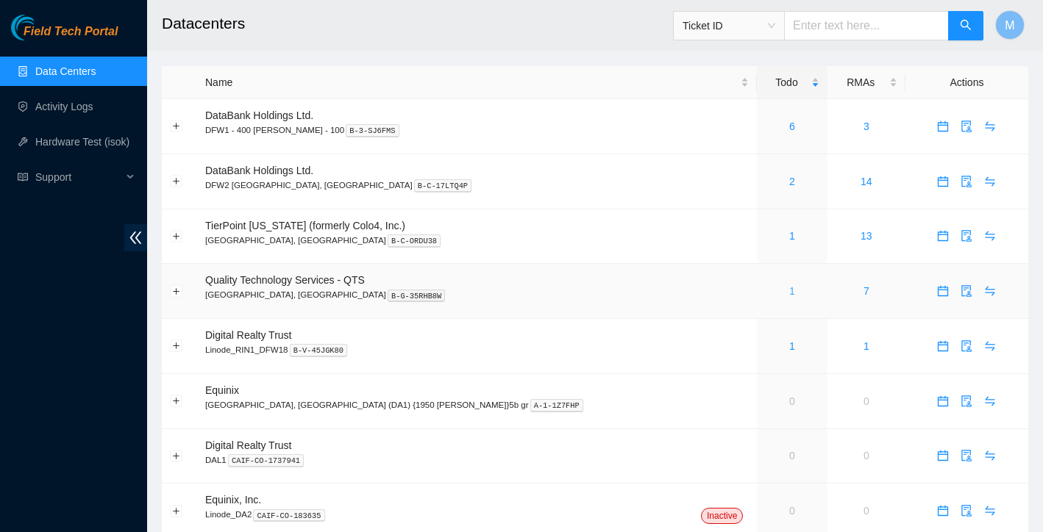
click at [789, 290] on link "1" at bounding box center [792, 291] width 6 height 12
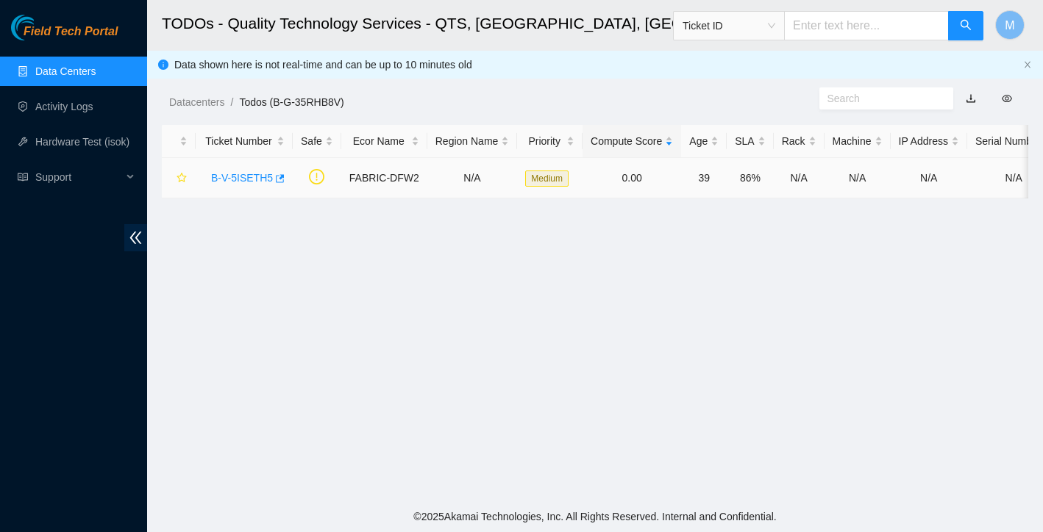
click at [224, 184] on div "B-V-5ISETH5" at bounding box center [244, 178] width 81 height 24
click at [237, 176] on link "B-V-5ISETH5" at bounding box center [242, 178] width 62 height 12
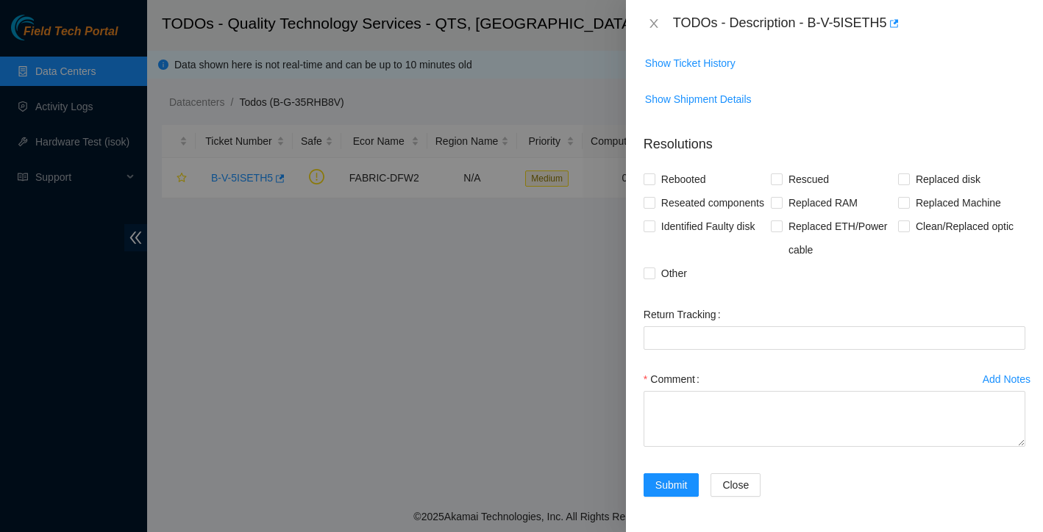
scroll to position [315, 0]
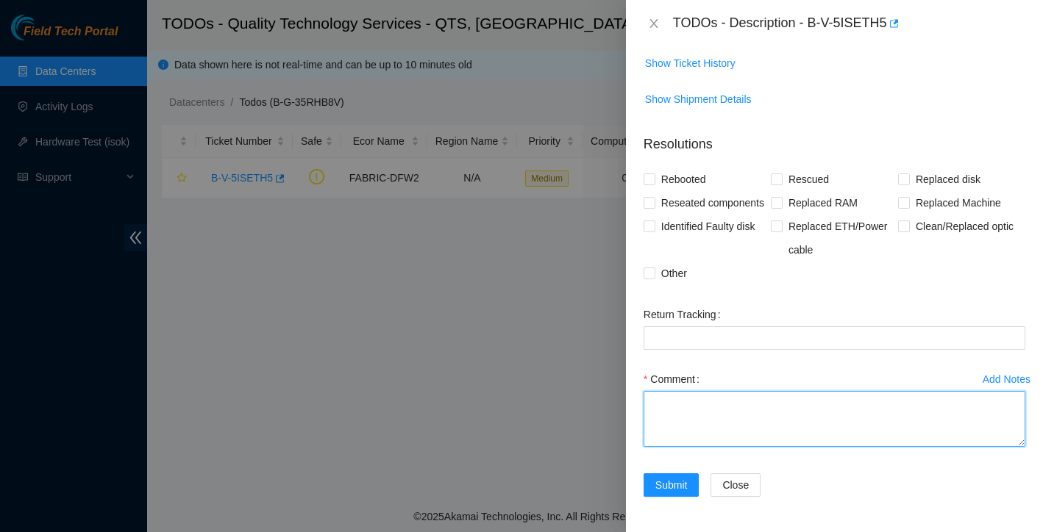
click at [715, 405] on textarea "Comment" at bounding box center [834, 419] width 382 height 56
paste textarea "The router replacement was successfully completed. As part of the task, the exi…"
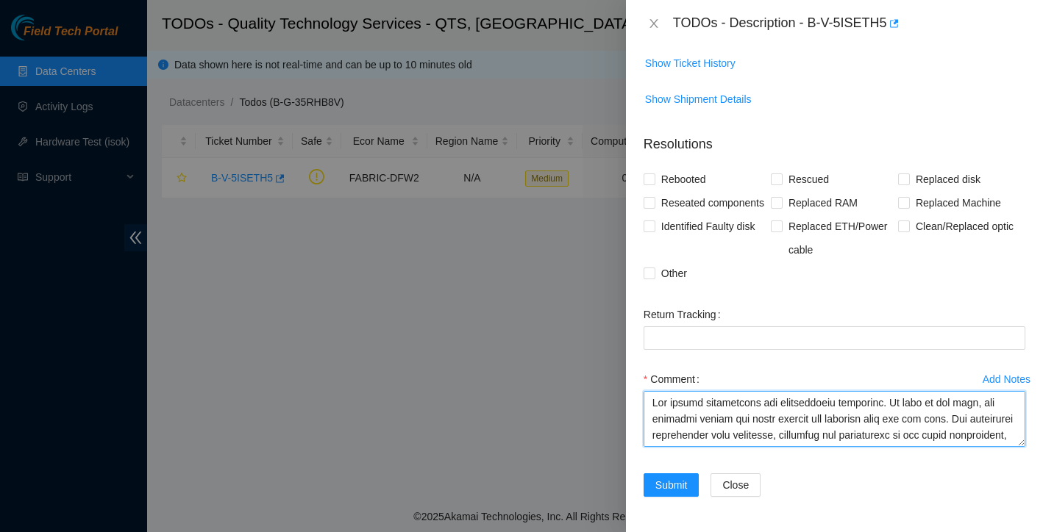
scroll to position [388, 0]
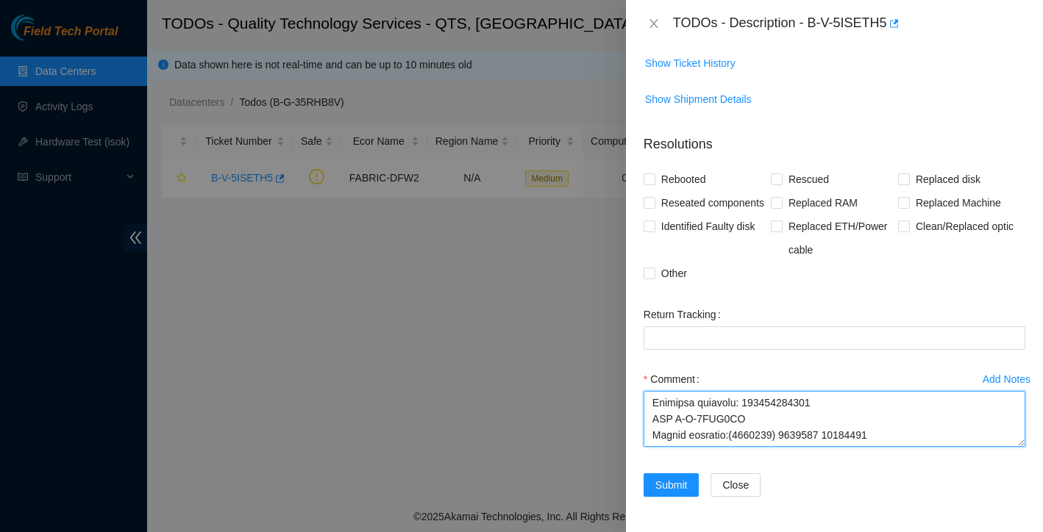
click at [784, 420] on textarea "Comment" at bounding box center [834, 419] width 382 height 56
click at [733, 421] on textarea "Comment" at bounding box center [834, 419] width 382 height 56
drag, startPoint x: 731, startPoint y: 421, endPoint x: 882, endPoint y: 421, distance: 150.7
click at [882, 421] on textarea "Comment" at bounding box center [834, 419] width 382 height 56
type textarea "The router replacement was successfully completed. As part of the task, the exi…"
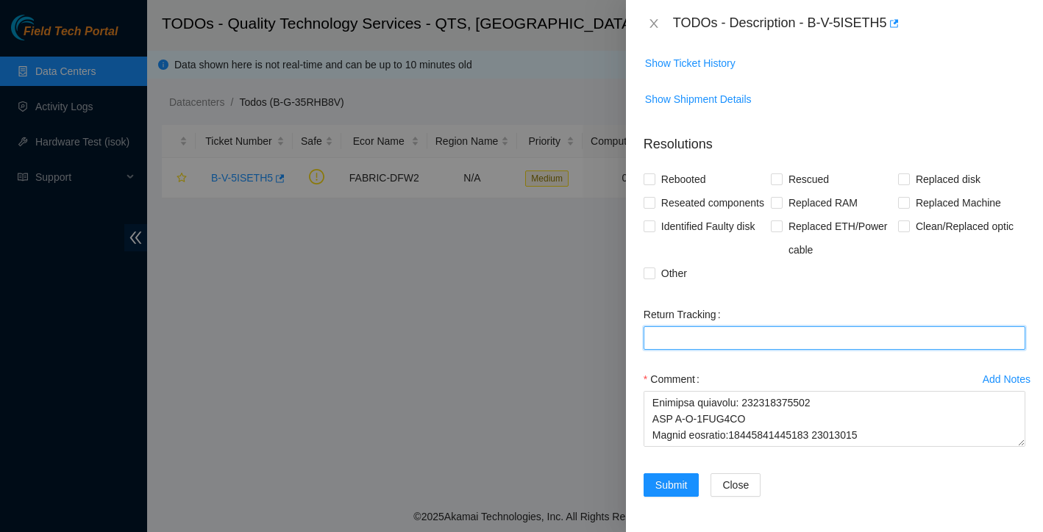
click at [750, 338] on Tracking "Return Tracking" at bounding box center [834, 338] width 382 height 24
paste Tracking "96120189690287 00308794"
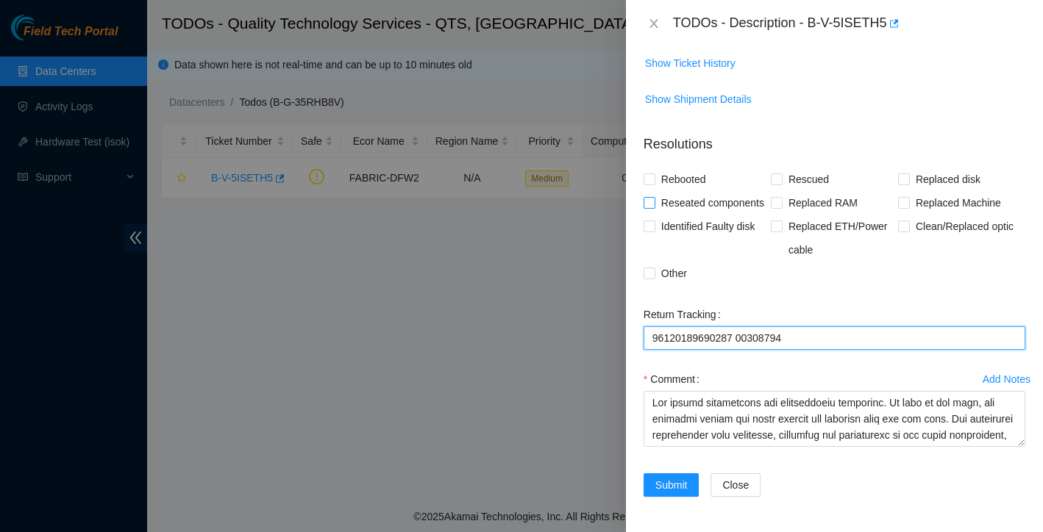
scroll to position [0, 0]
type Tracking "96120189690287 00308794"
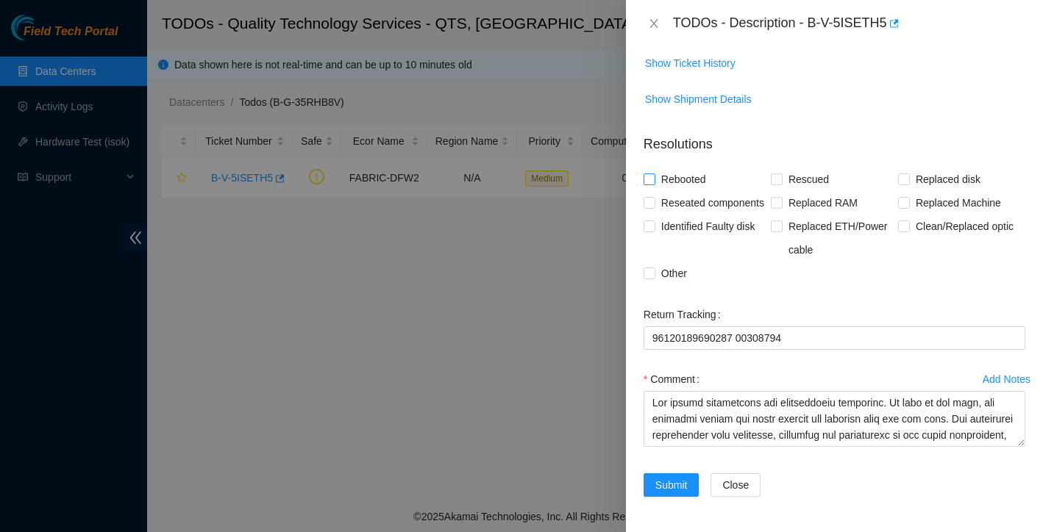
click at [649, 174] on input "Rebooted" at bounding box center [648, 179] width 10 height 10
checkbox input "true"
click at [643, 191] on label "Reseated components" at bounding box center [706, 203] width 126 height 24
click at [643, 197] on input "Reseated components" at bounding box center [648, 202] width 10 height 10
checkbox input "true"
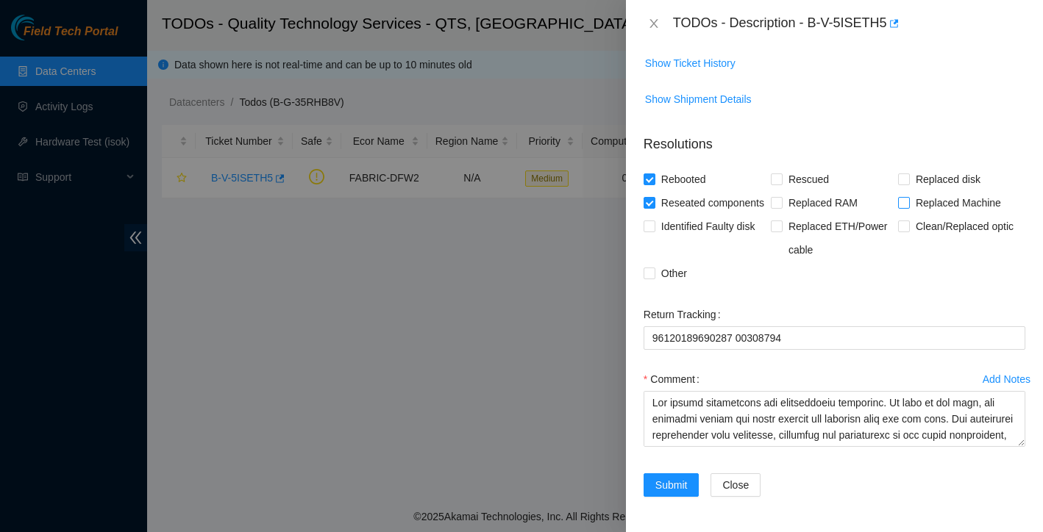
click at [898, 197] on input "Replaced Machine" at bounding box center [903, 202] width 10 height 10
checkbox input "true"
click at [650, 276] on input "Other" at bounding box center [648, 273] width 10 height 10
checkbox input "true"
click at [669, 490] on span "Submit" at bounding box center [671, 485] width 32 height 16
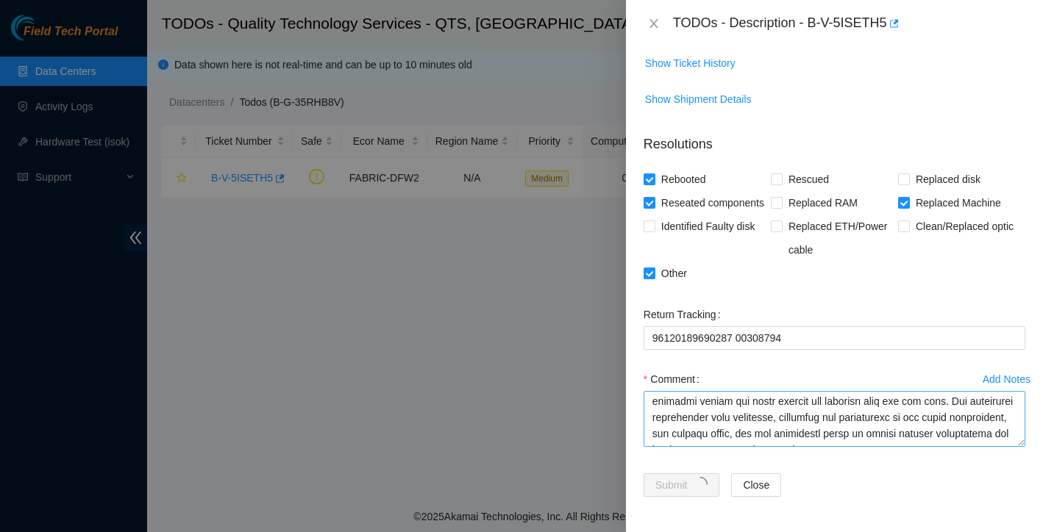
scroll to position [288, 0]
